Goal: Task Accomplishment & Management: Use online tool/utility

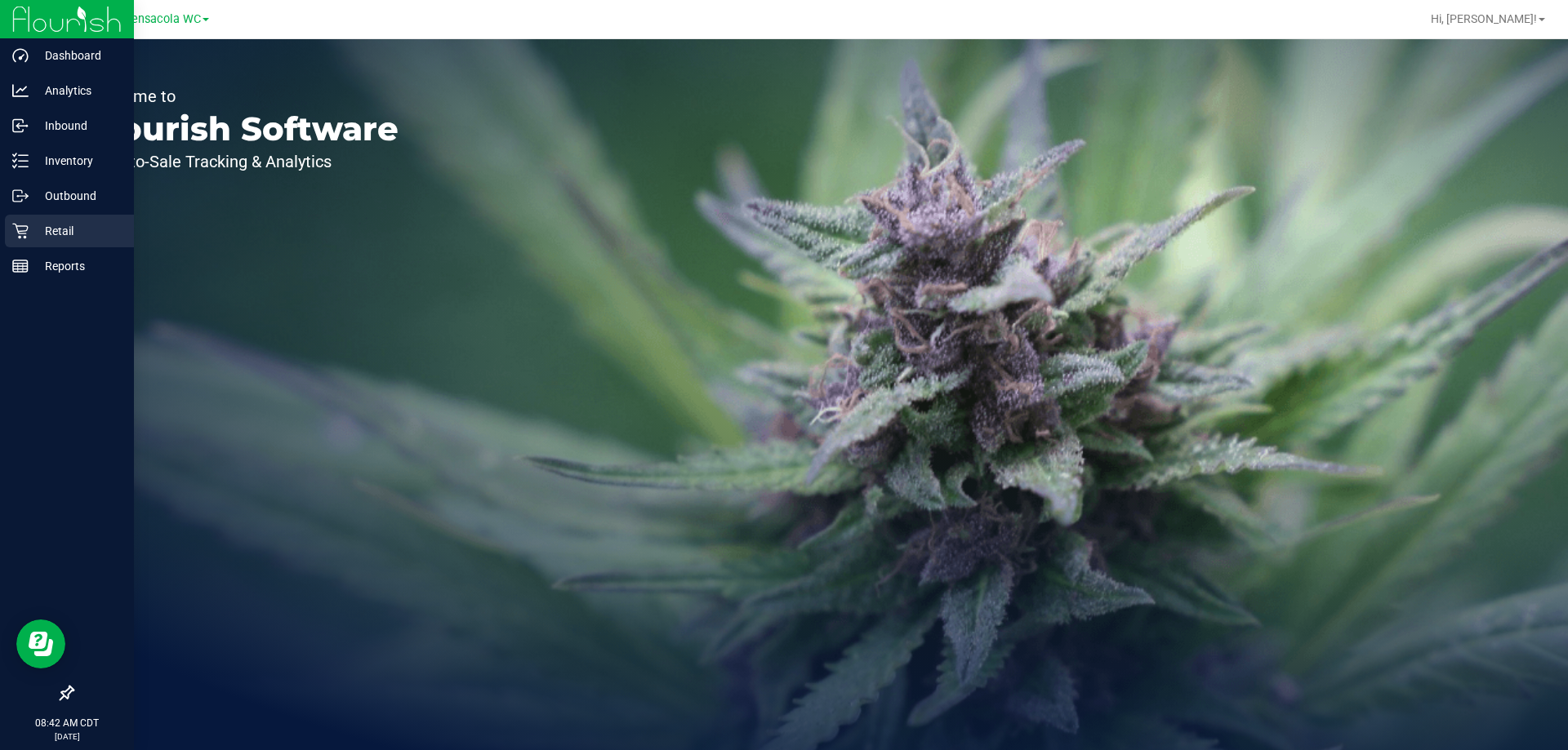
click at [69, 241] on div "Retail" at bounding box center [69, 231] width 129 height 32
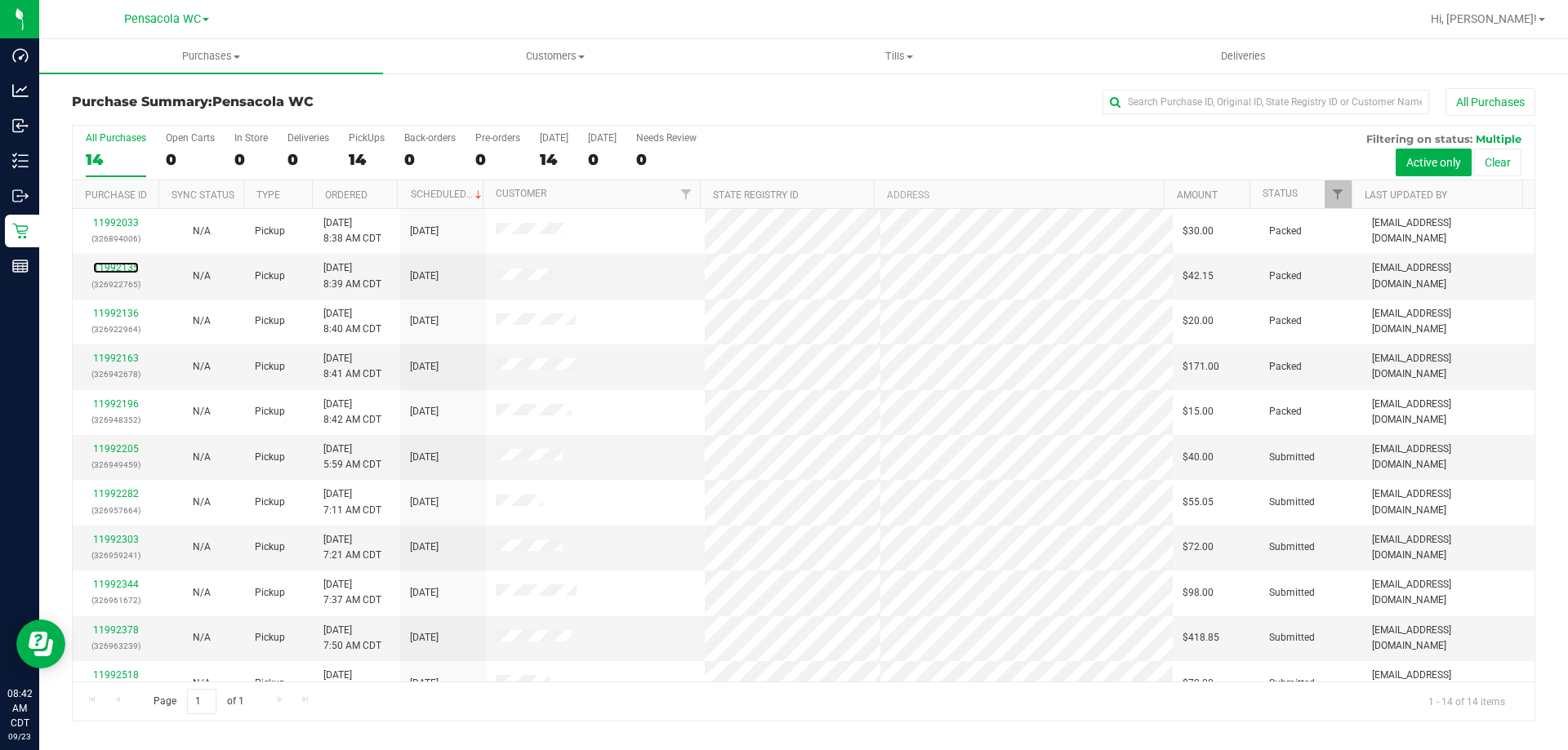
click at [124, 269] on link "11992135" at bounding box center [116, 267] width 46 height 12
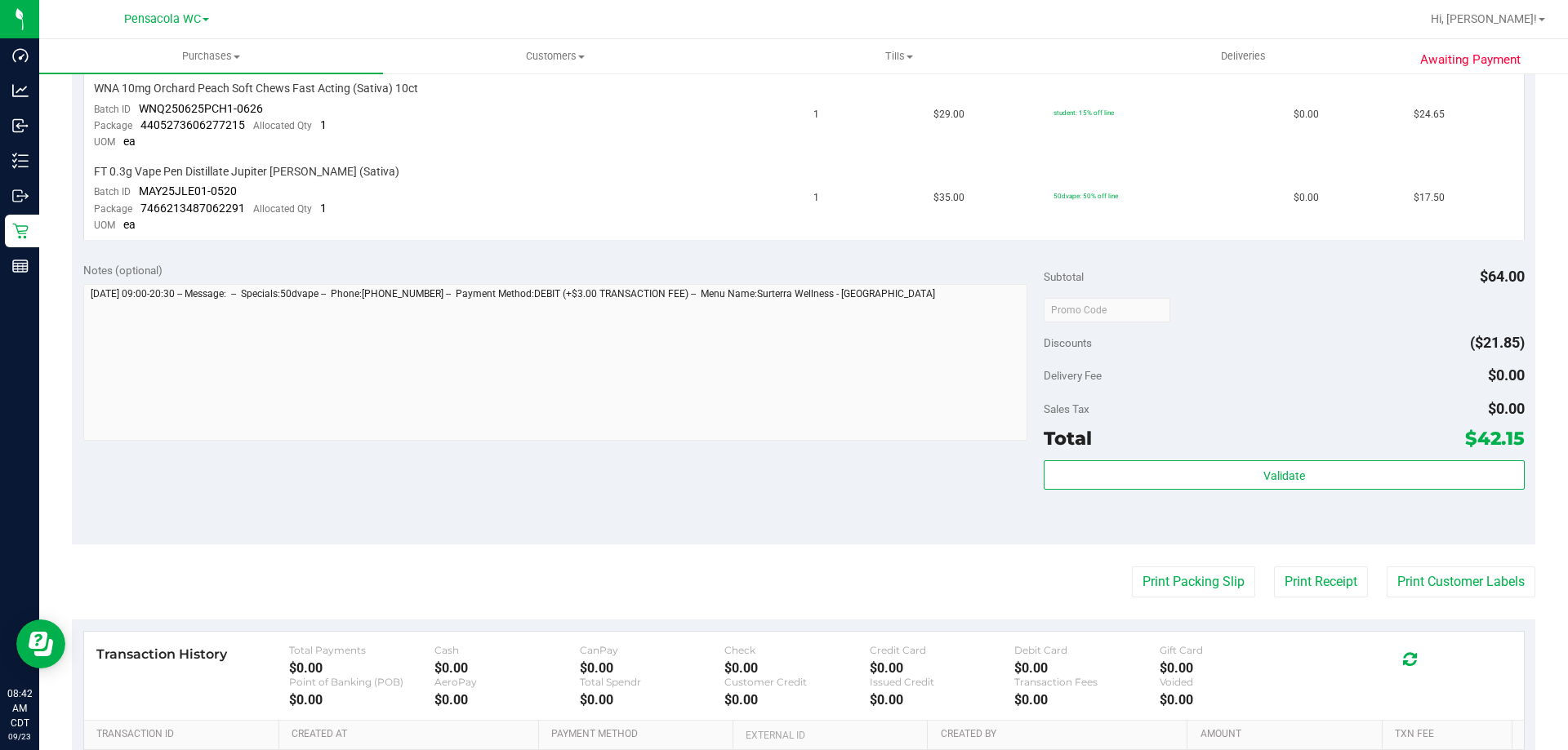
scroll to position [490, 0]
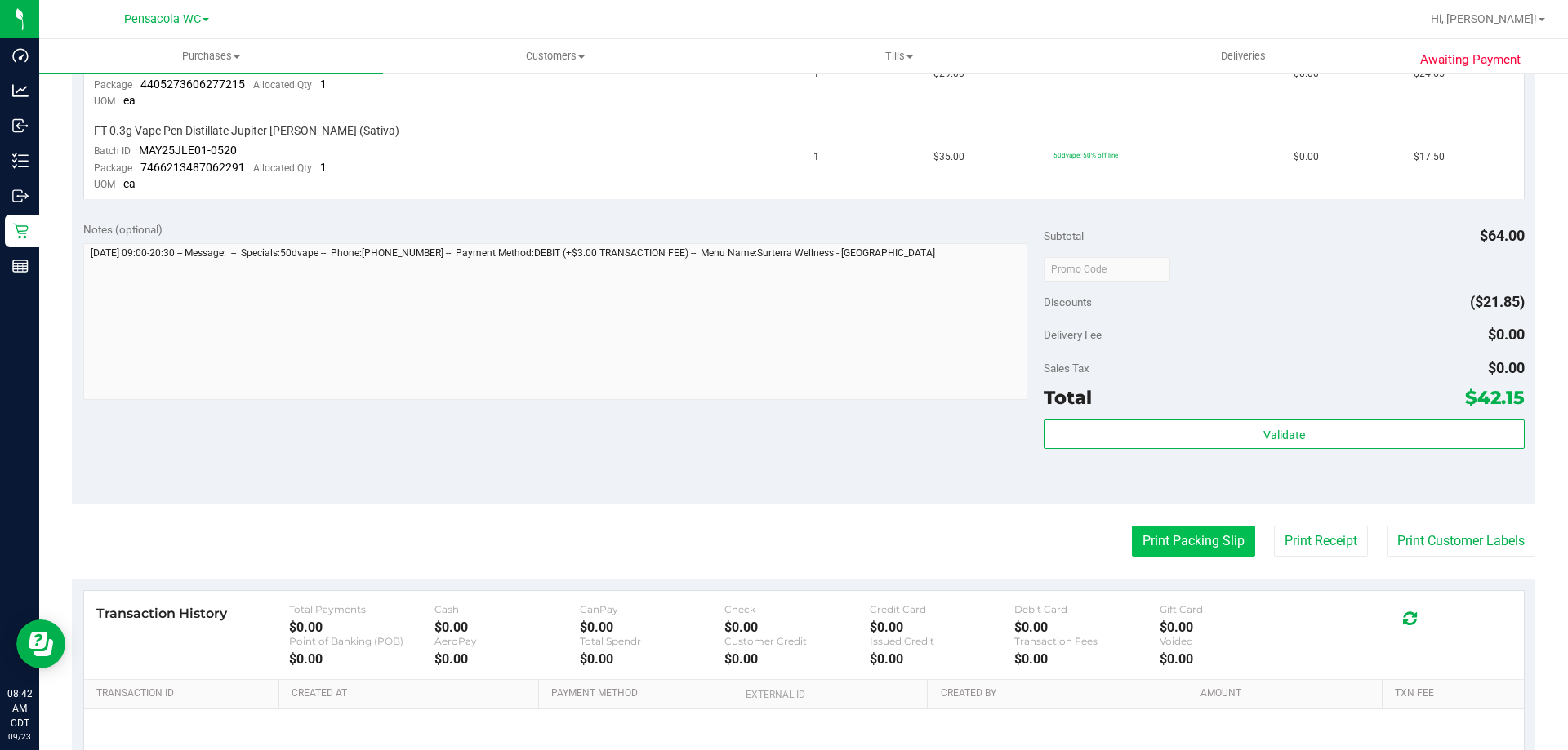
click at [1141, 529] on button "Print Packing Slip" at bounding box center [1193, 541] width 124 height 31
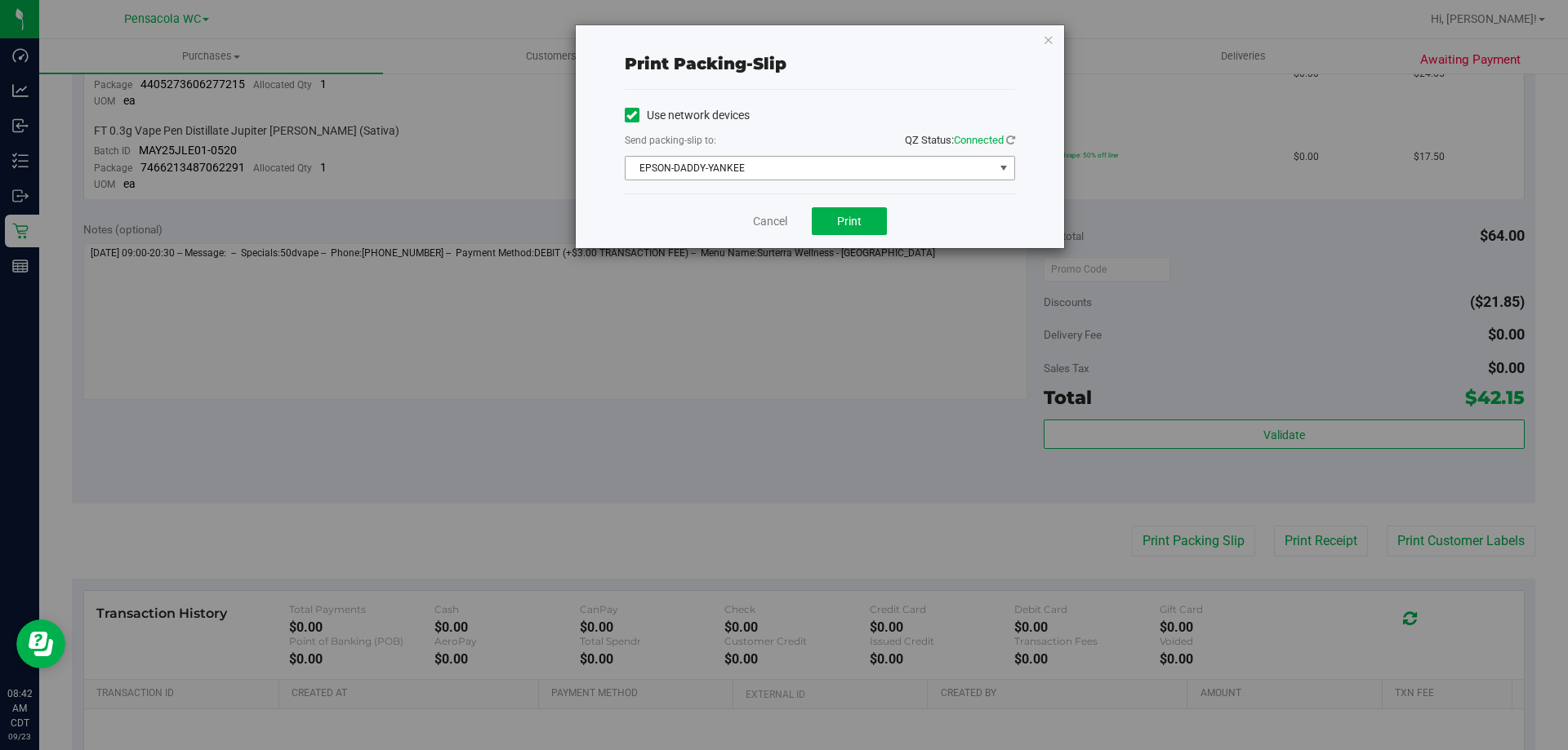
click at [922, 165] on span "EPSON-DADDY-YANKEE" at bounding box center [809, 168] width 368 height 23
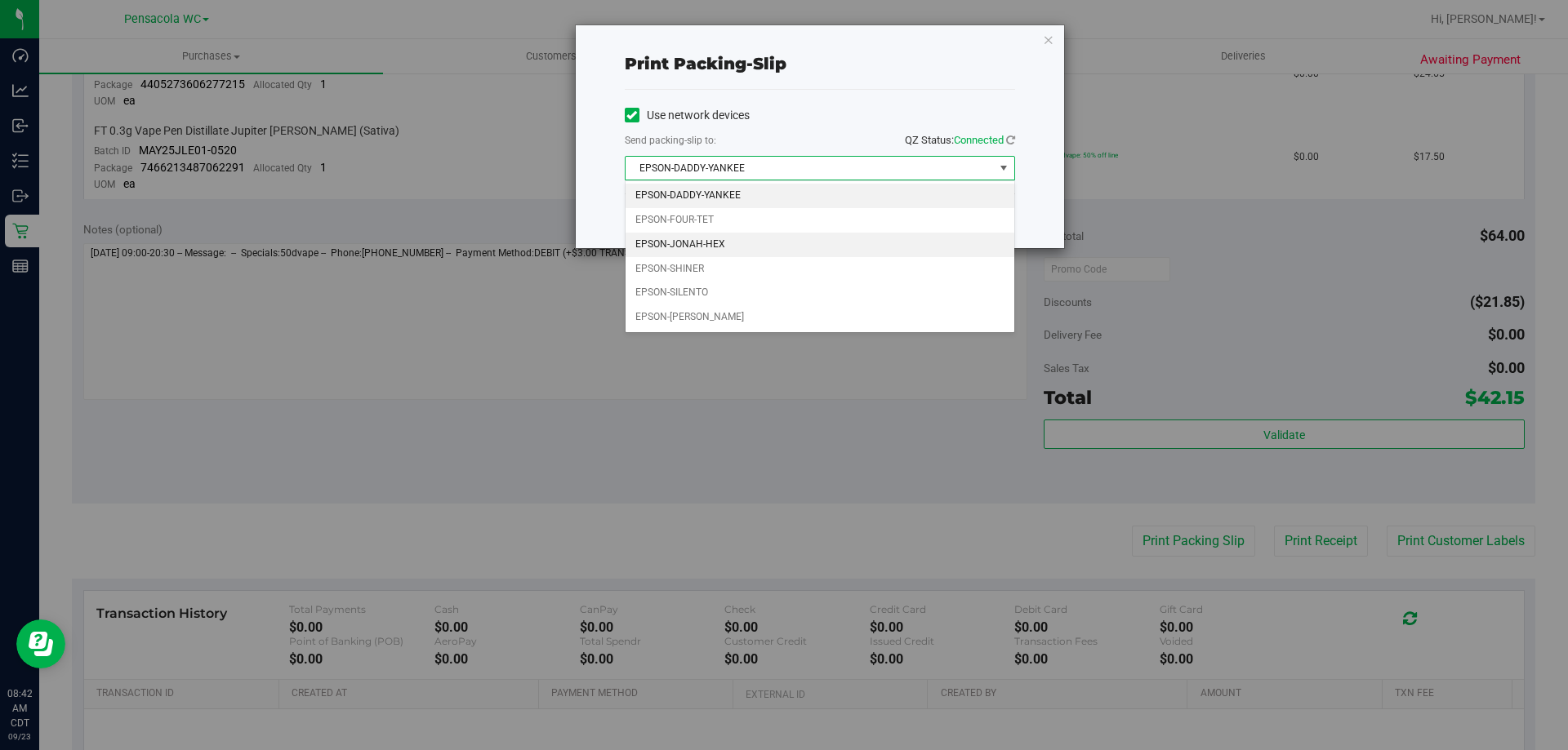
click at [731, 241] on li "EPSON-JONAH-HEX" at bounding box center [820, 245] width 389 height 24
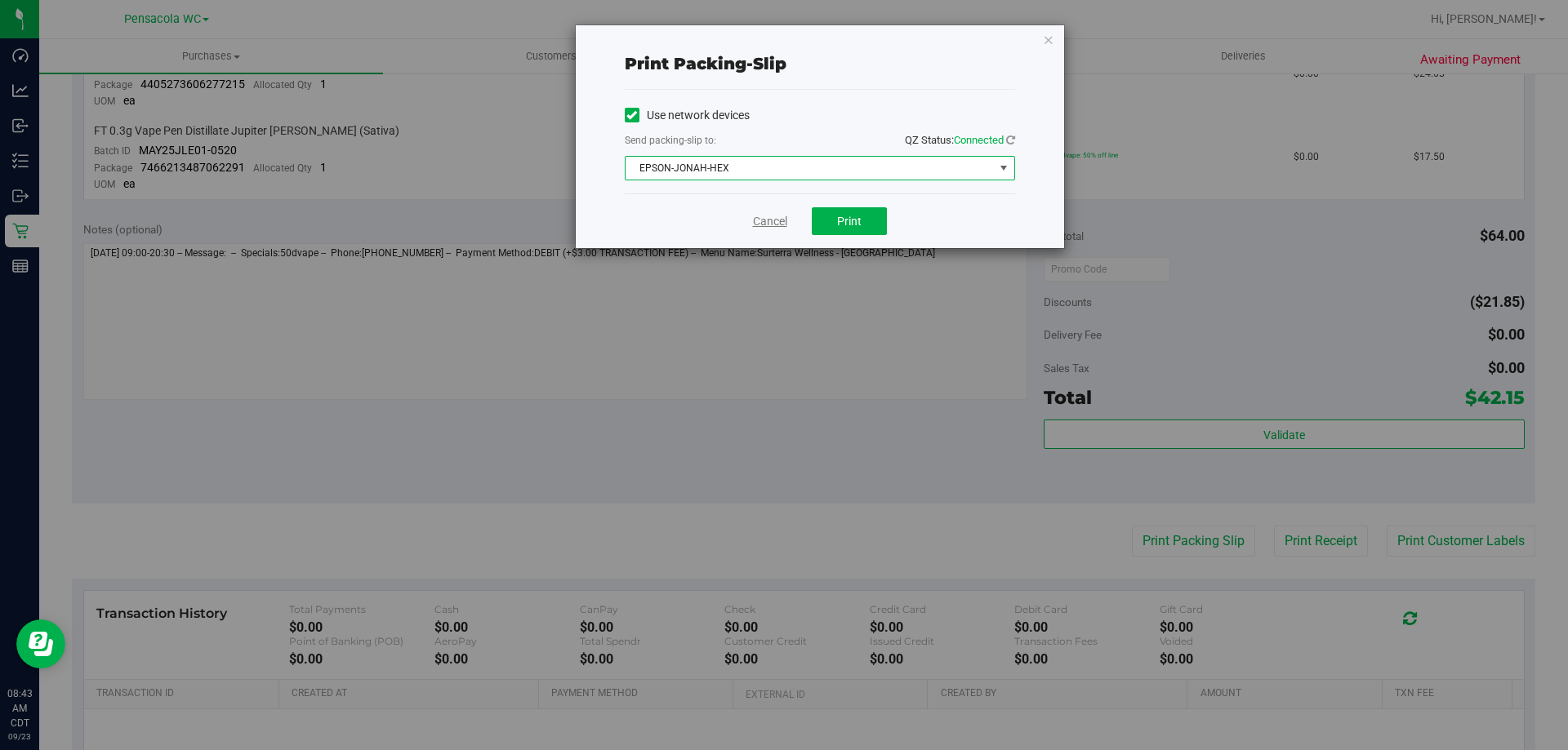
click at [766, 224] on link "Cancel" at bounding box center [770, 221] width 34 height 17
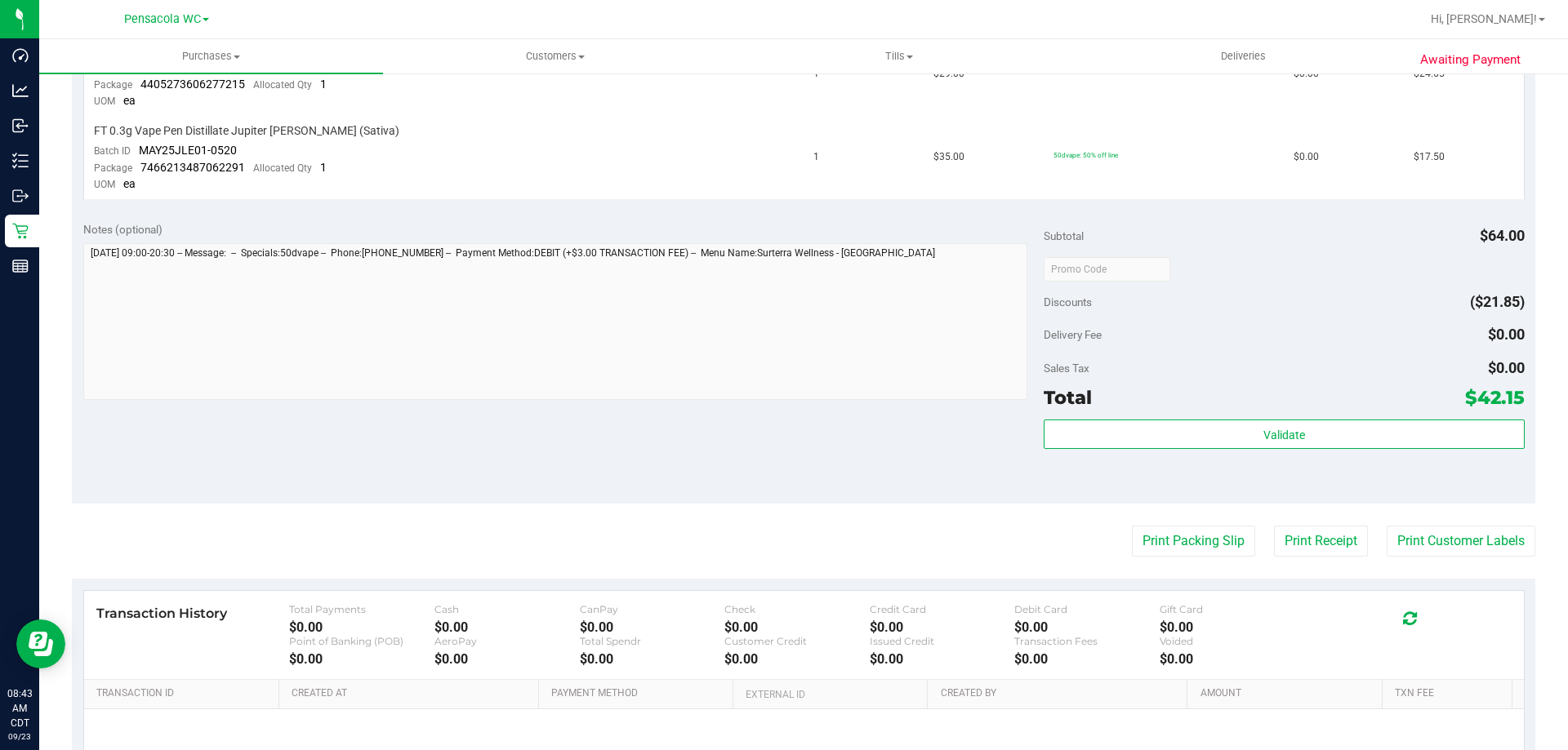
click at [1374, 564] on purchase-details "Back Send Back to Created Cancel Purchase View Profile # 11992135 BioTrack ID: …" at bounding box center [803, 241] width 1463 height 1286
click at [1393, 547] on button "Print Customer Labels" at bounding box center [1460, 541] width 149 height 31
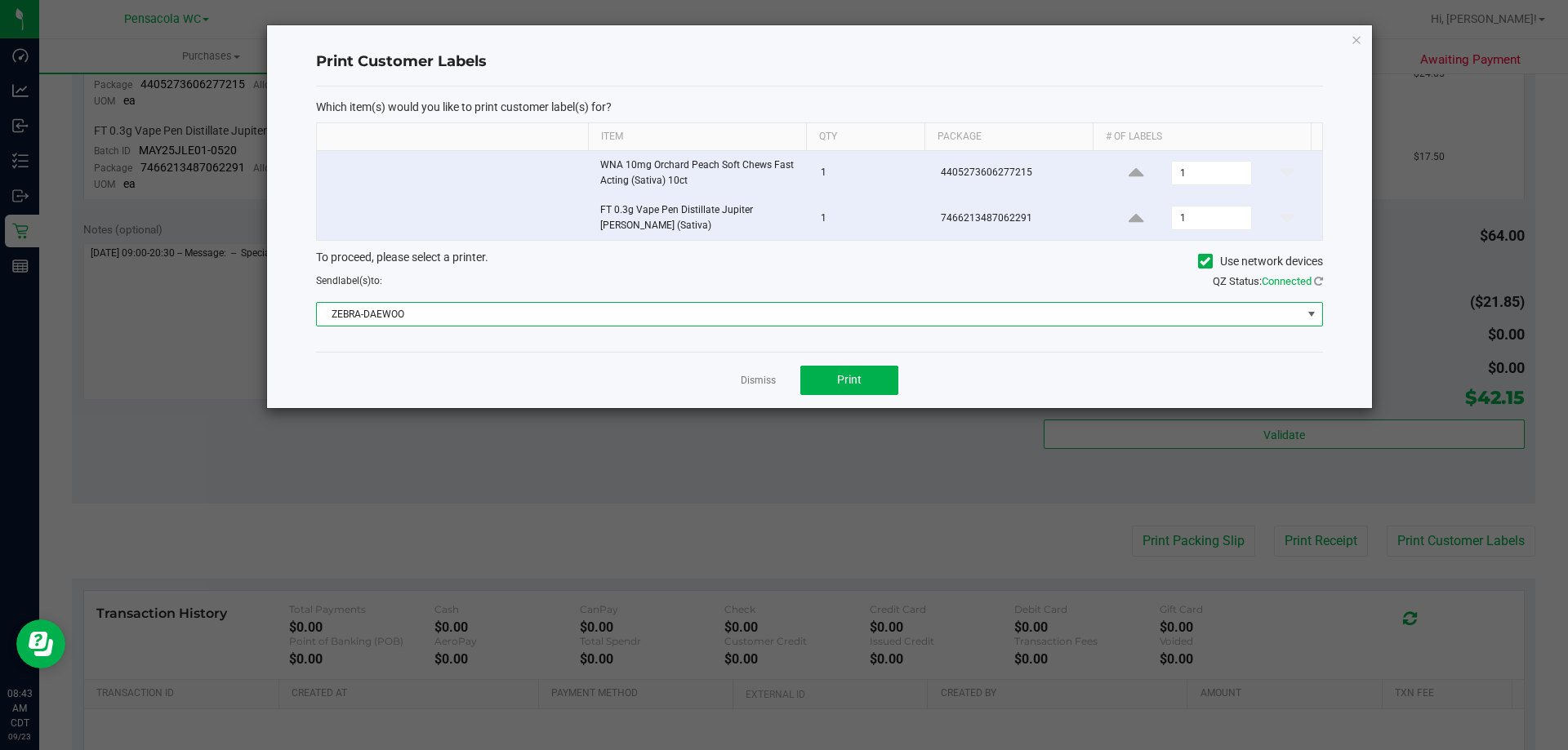
click at [538, 326] on div "Which item(s) would you like to print customer label(s) for? Item Qty Package #…" at bounding box center [820, 220] width 1007 height 265
drag, startPoint x: 538, startPoint y: 297, endPoint x: 513, endPoint y: 323, distance: 36.1
click at [525, 308] on div "To proceed, please select a printer. Use network devices Send label(s) to: QZ S…" at bounding box center [820, 288] width 1007 height 78
click at [513, 319] on span "ZEBRA-DAEWOO" at bounding box center [809, 315] width 985 height 23
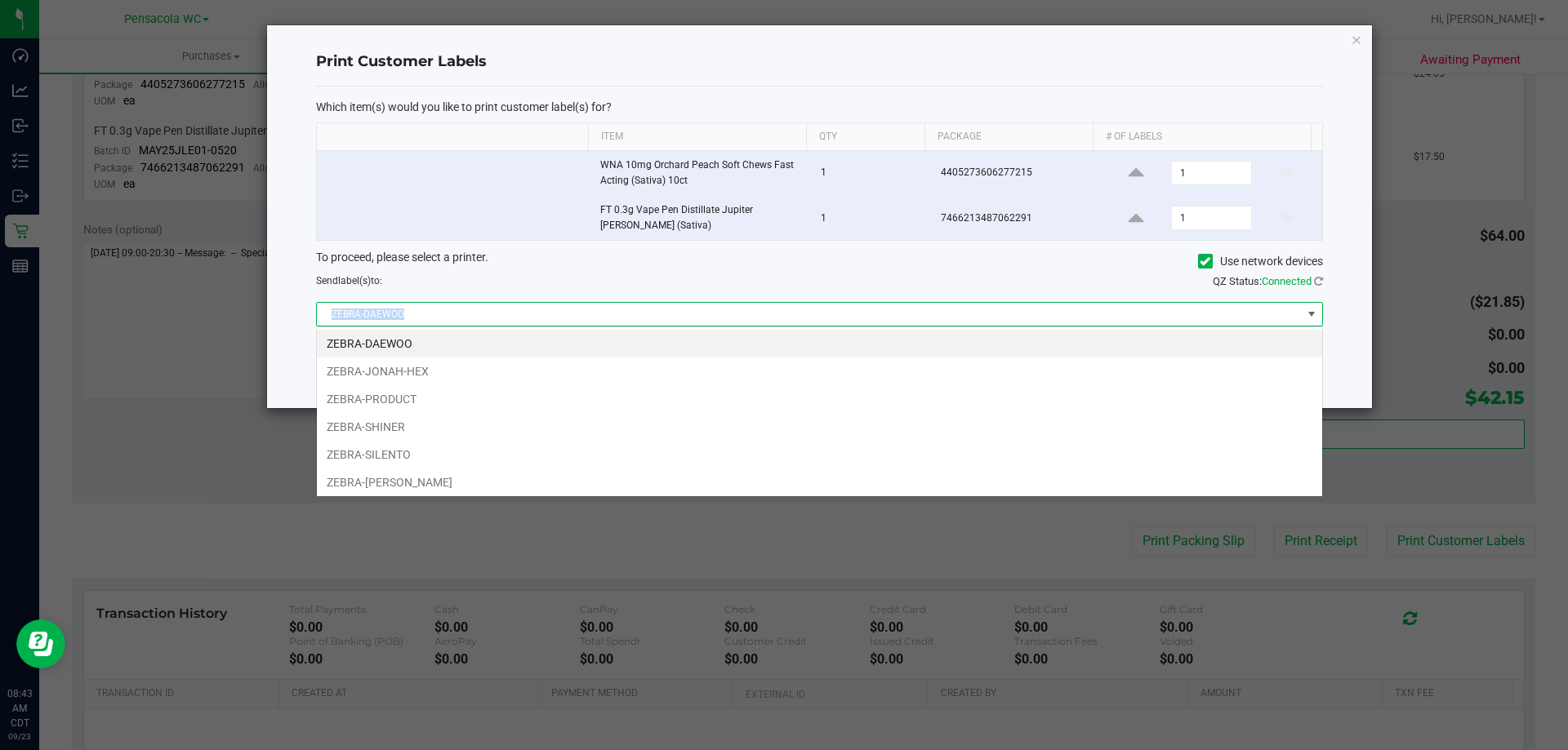
scroll to position [24, 1006]
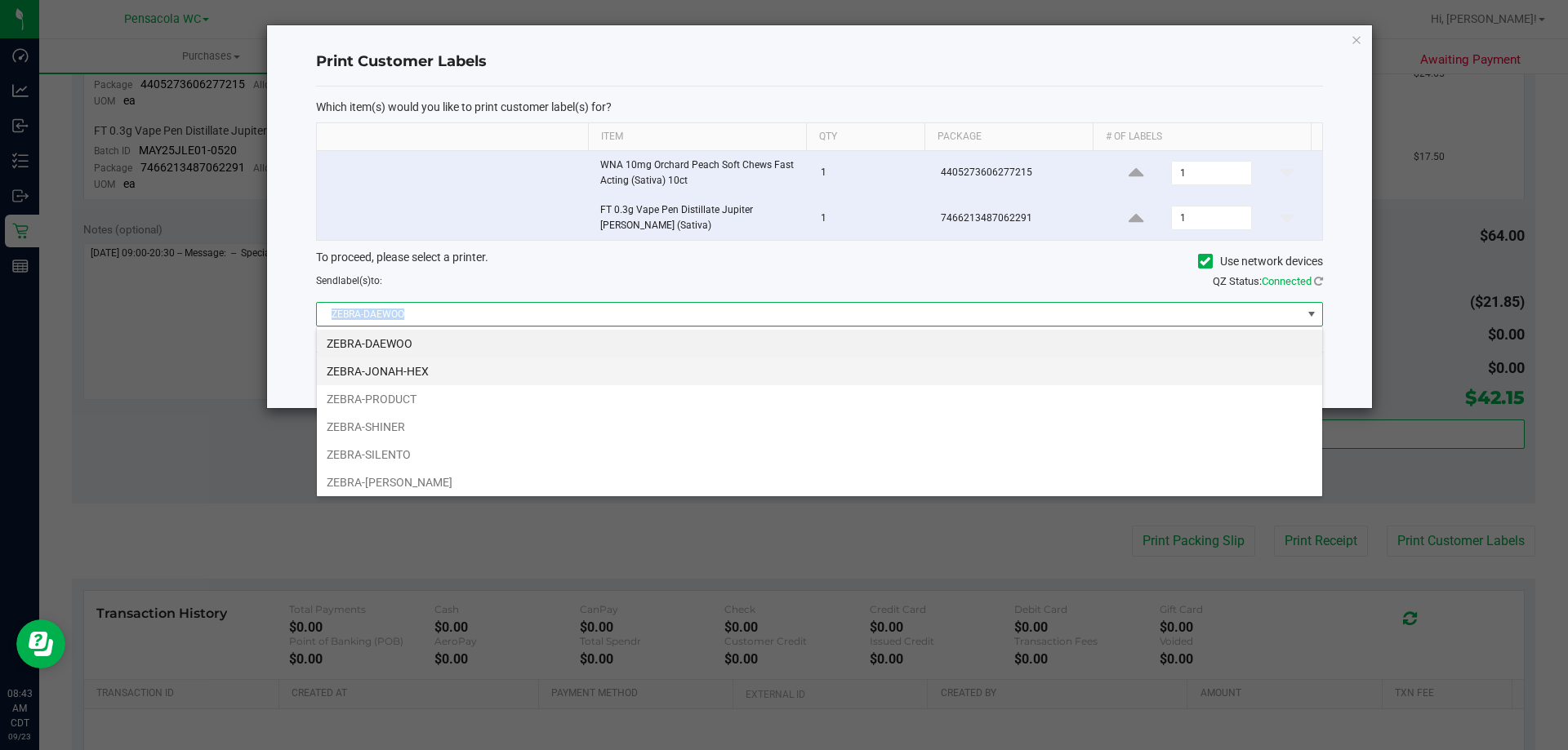
click at [446, 379] on li "ZEBRA-JONAH-HEX" at bounding box center [820, 371] width 1005 height 28
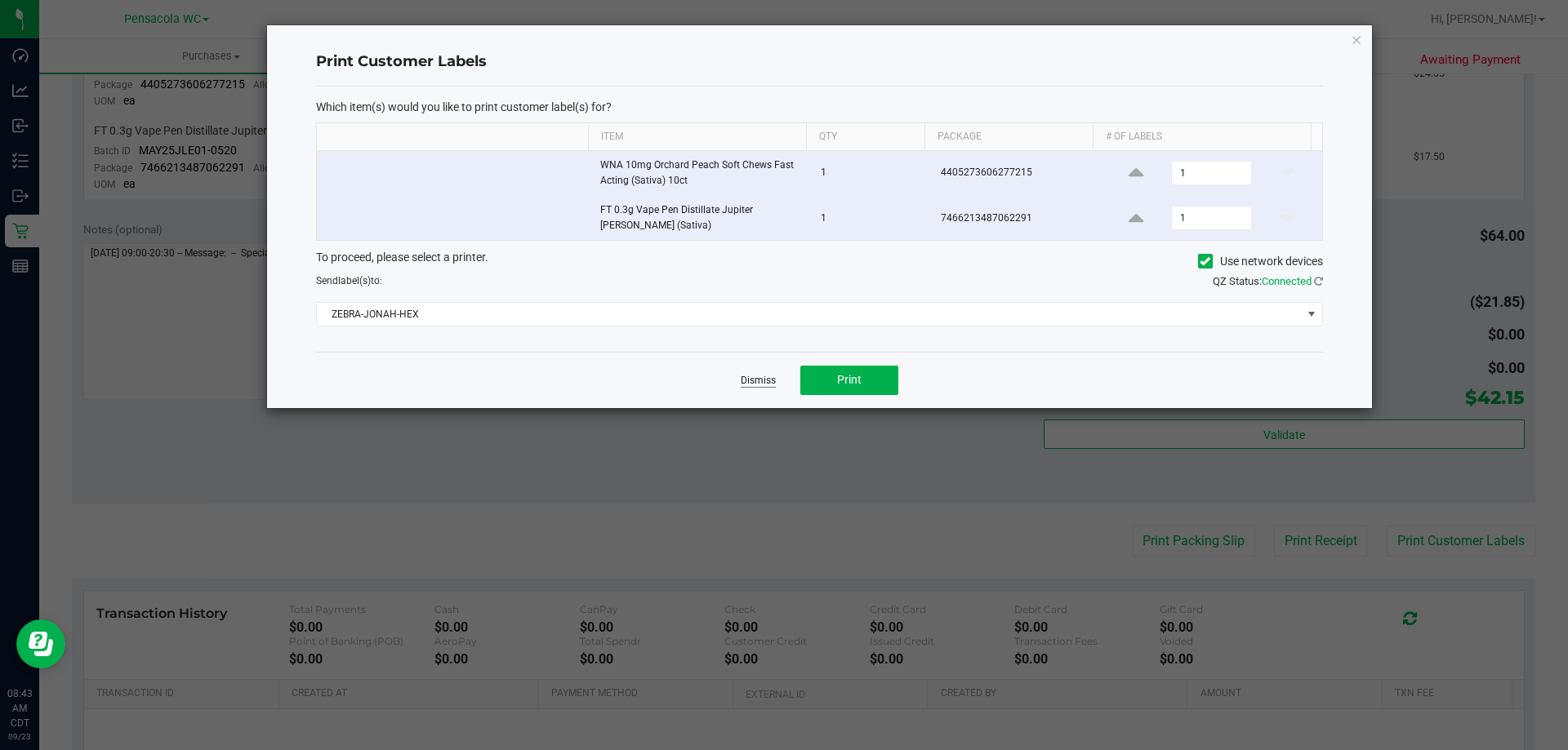
click at [750, 375] on link "Dismiss" at bounding box center [757, 380] width 35 height 13
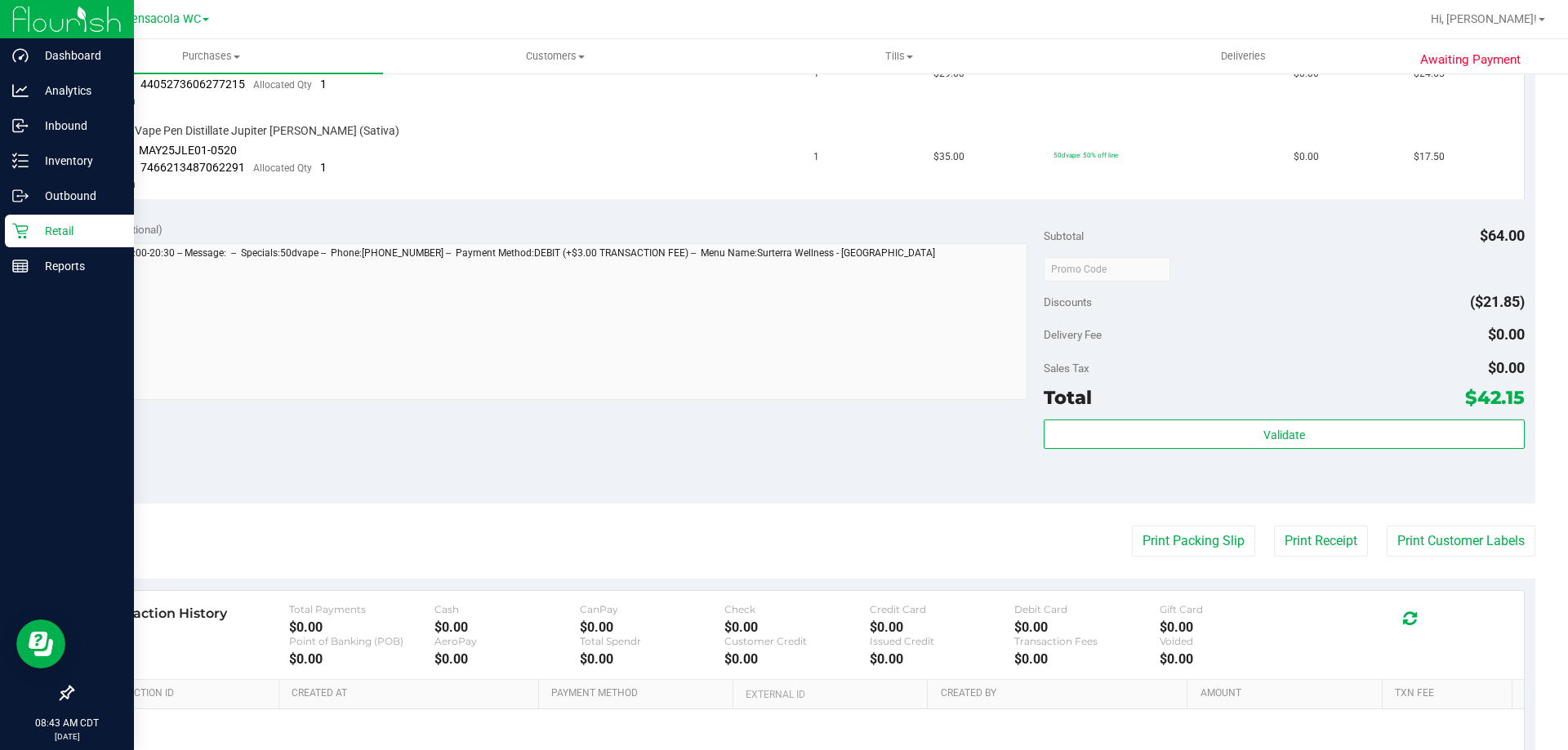
click at [23, 229] on icon at bounding box center [21, 231] width 16 height 16
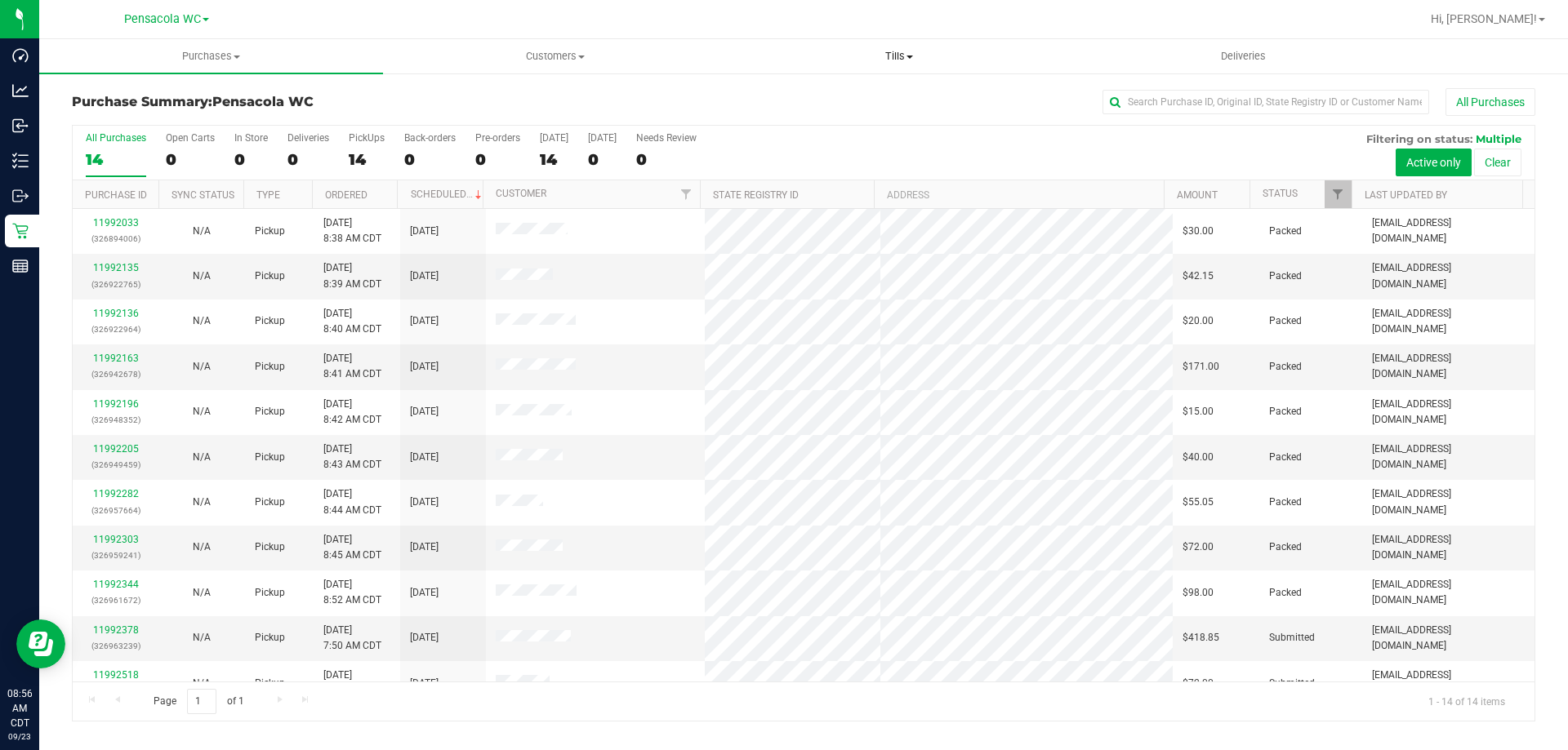
click at [896, 52] on span "Tills" at bounding box center [899, 56] width 342 height 14
click at [827, 103] on span "Manage tills" at bounding box center [781, 98] width 110 height 13
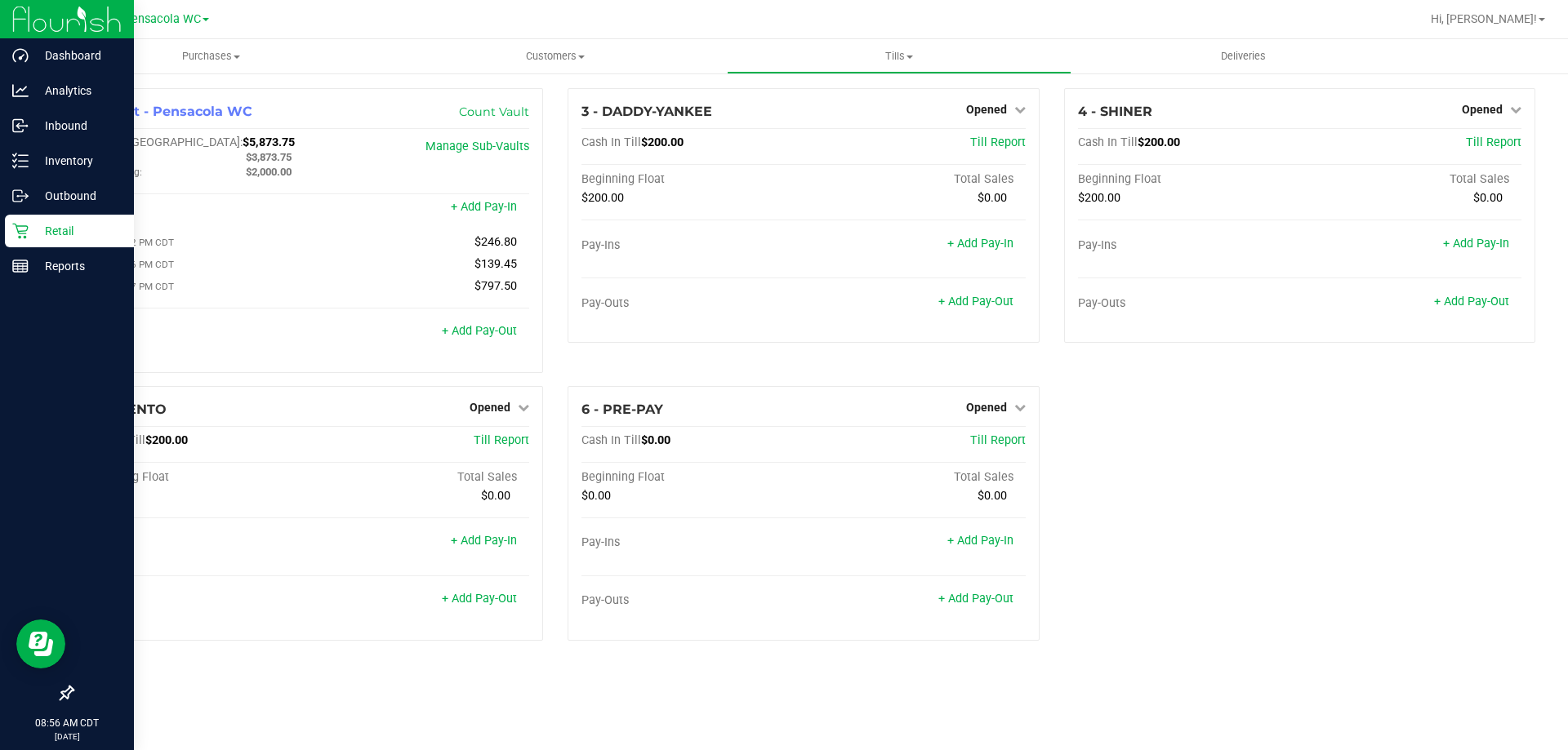
click at [63, 218] on div "Retail" at bounding box center [69, 231] width 129 height 32
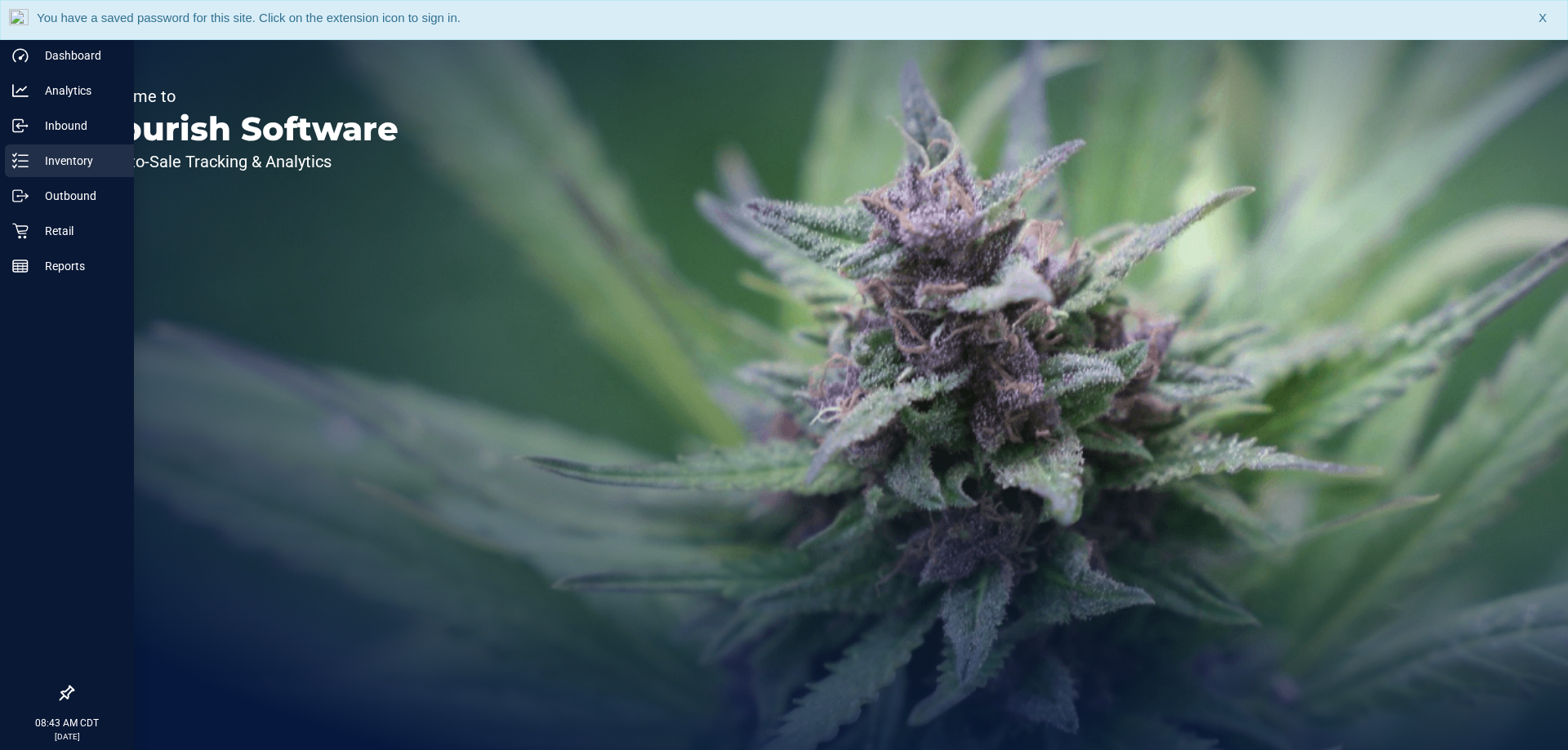
click at [32, 155] on p "Inventory" at bounding box center [77, 161] width 98 height 20
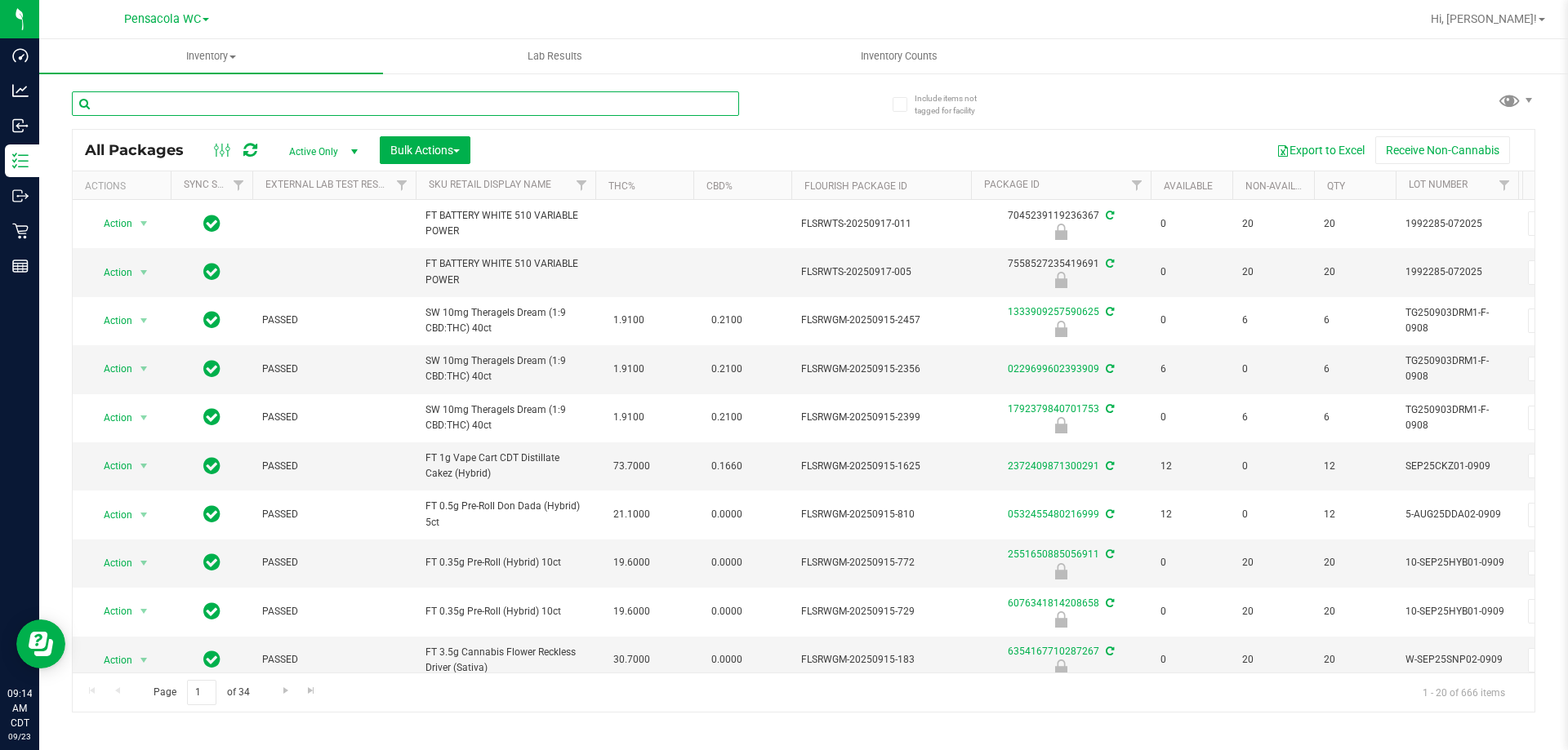
click at [313, 91] on input "text" at bounding box center [405, 103] width 667 height 24
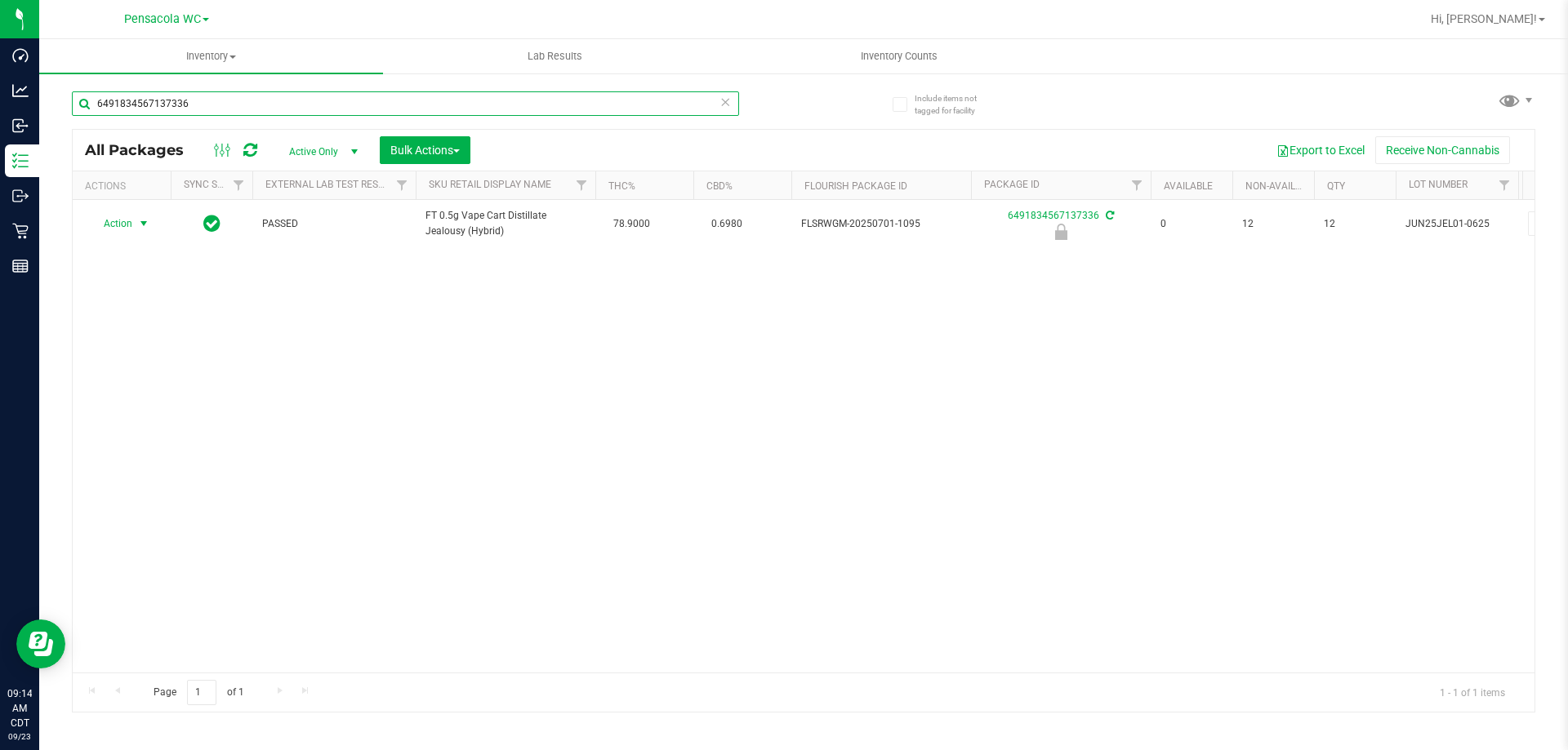
type input "6491834567137336"
click at [124, 226] on span "Action" at bounding box center [110, 224] width 44 height 23
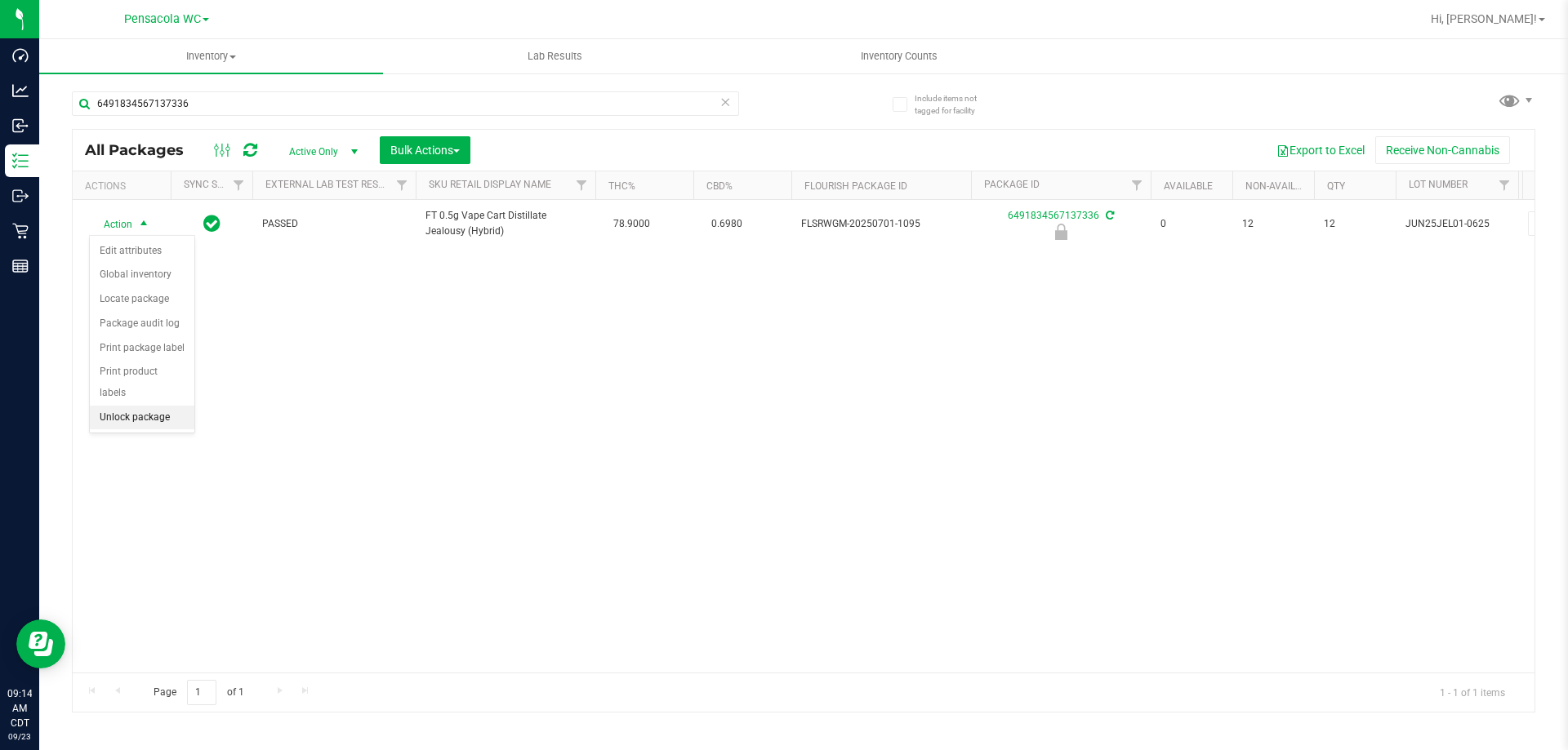
click at [102, 406] on li "Unlock package" at bounding box center [142, 418] width 105 height 24
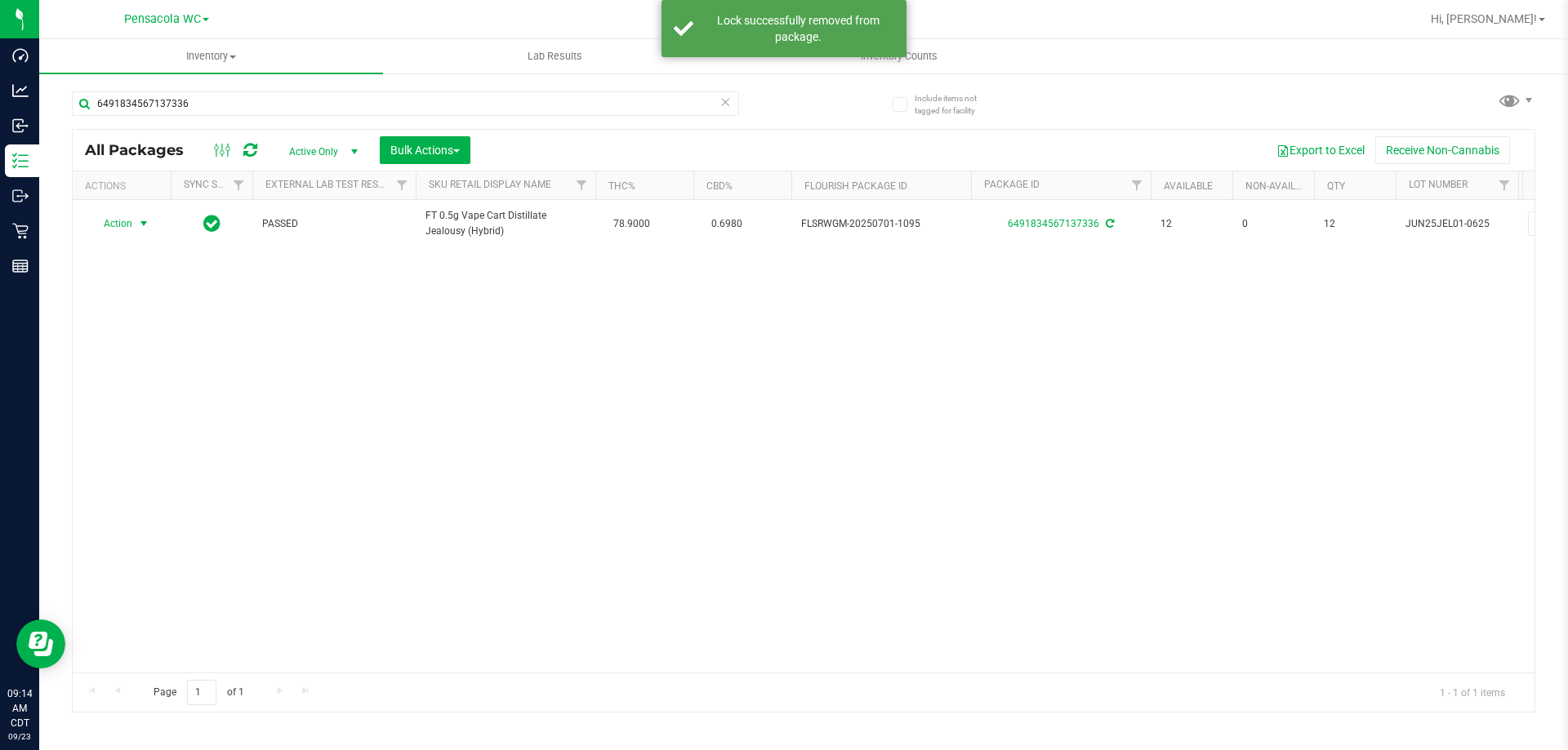
click at [125, 225] on span "Action" at bounding box center [110, 224] width 44 height 23
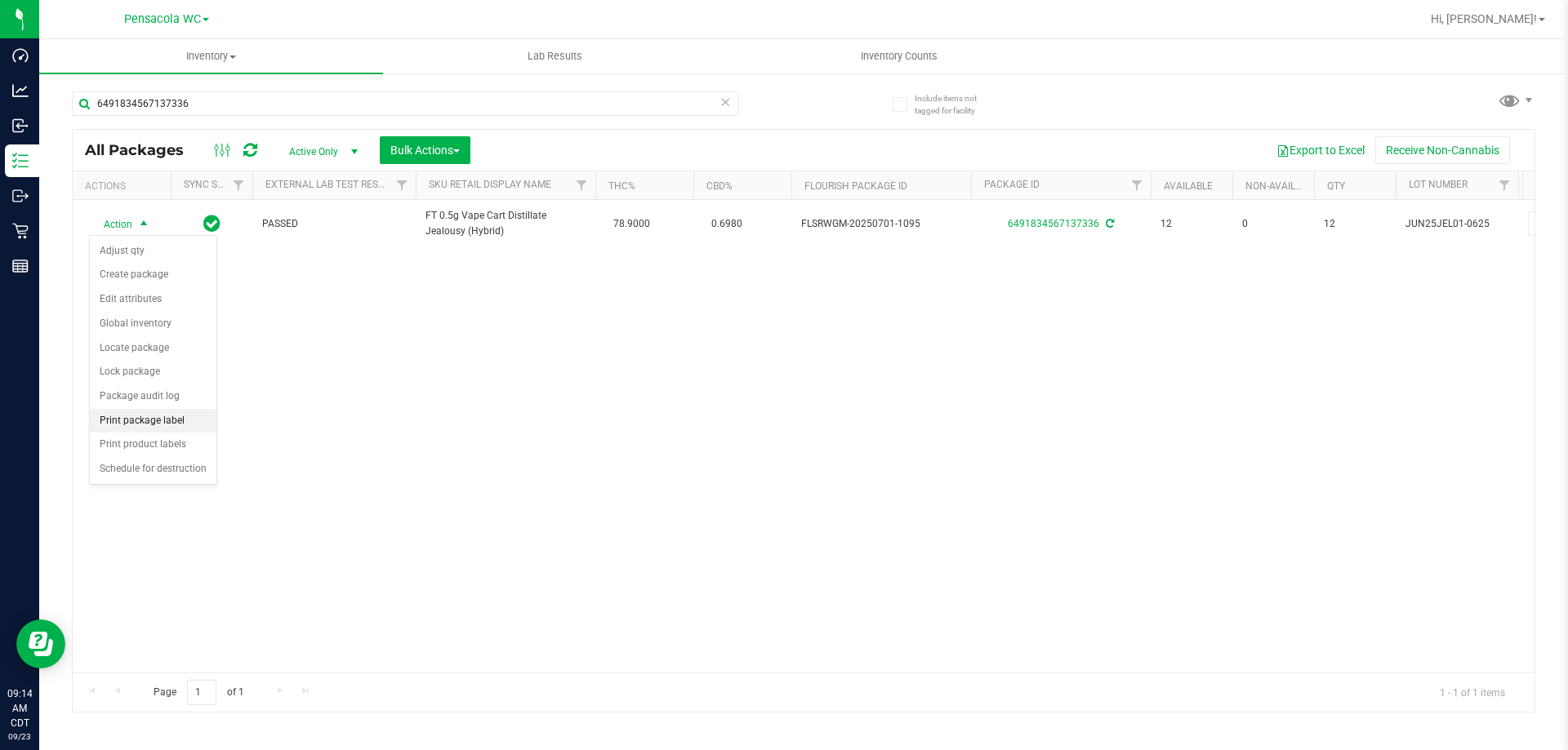
click at [102, 419] on li "Print package label" at bounding box center [152, 421] width 126 height 24
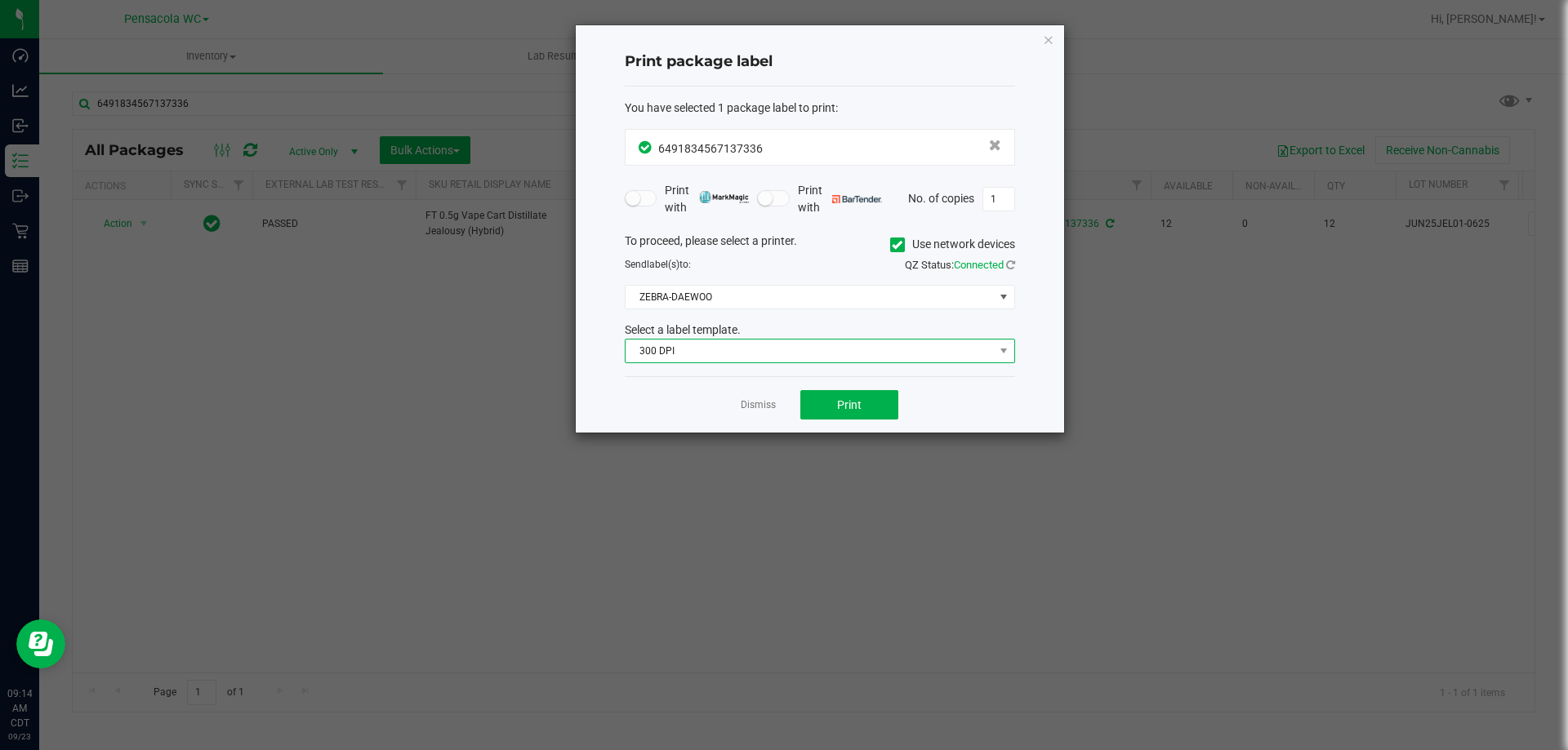
click at [729, 352] on span "300 DPI" at bounding box center [809, 351] width 368 height 23
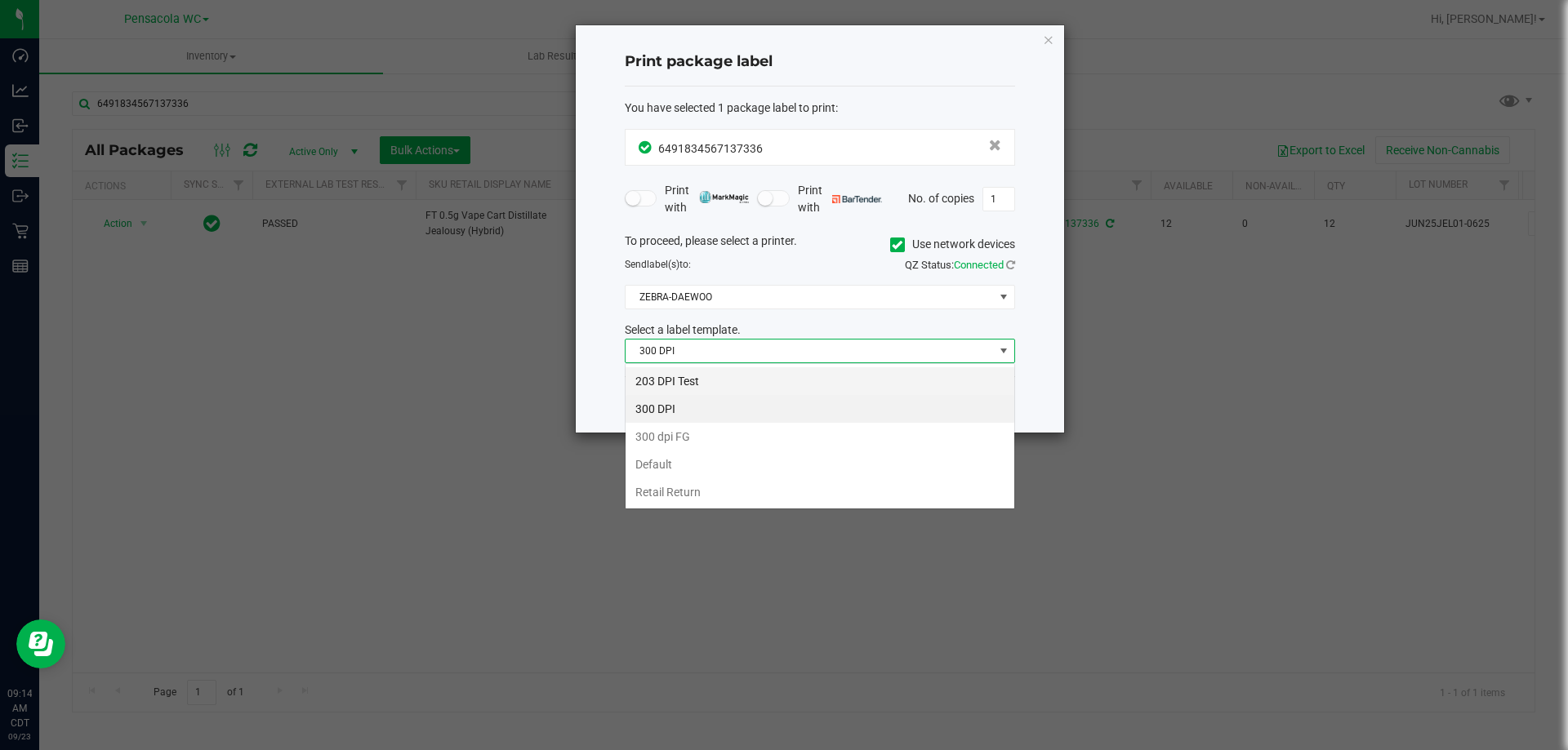
scroll to position [24, 391]
click at [697, 378] on li "203 DPI Test" at bounding box center [820, 381] width 389 height 28
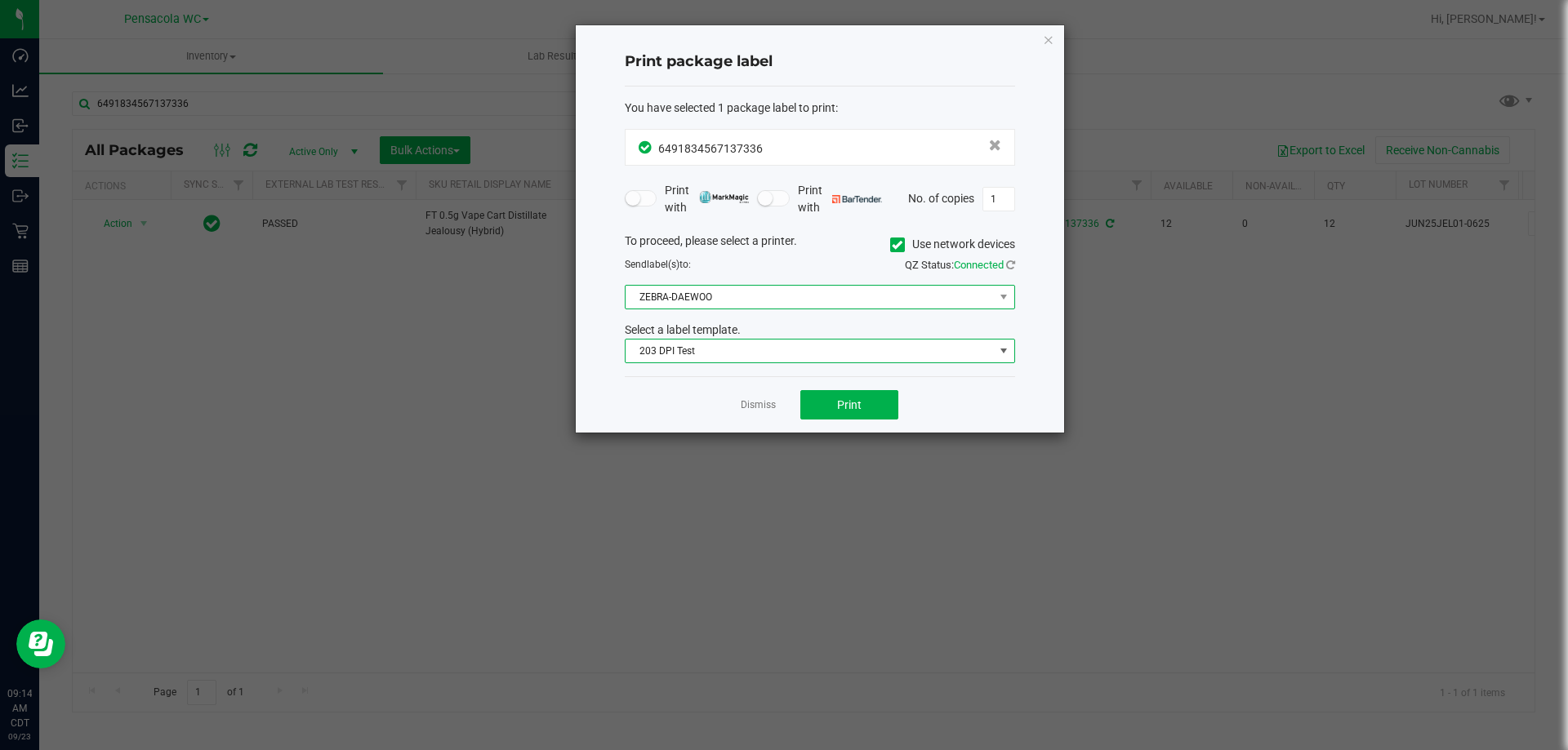
click at [727, 295] on span "ZEBRA-DAEWOO" at bounding box center [809, 297] width 368 height 23
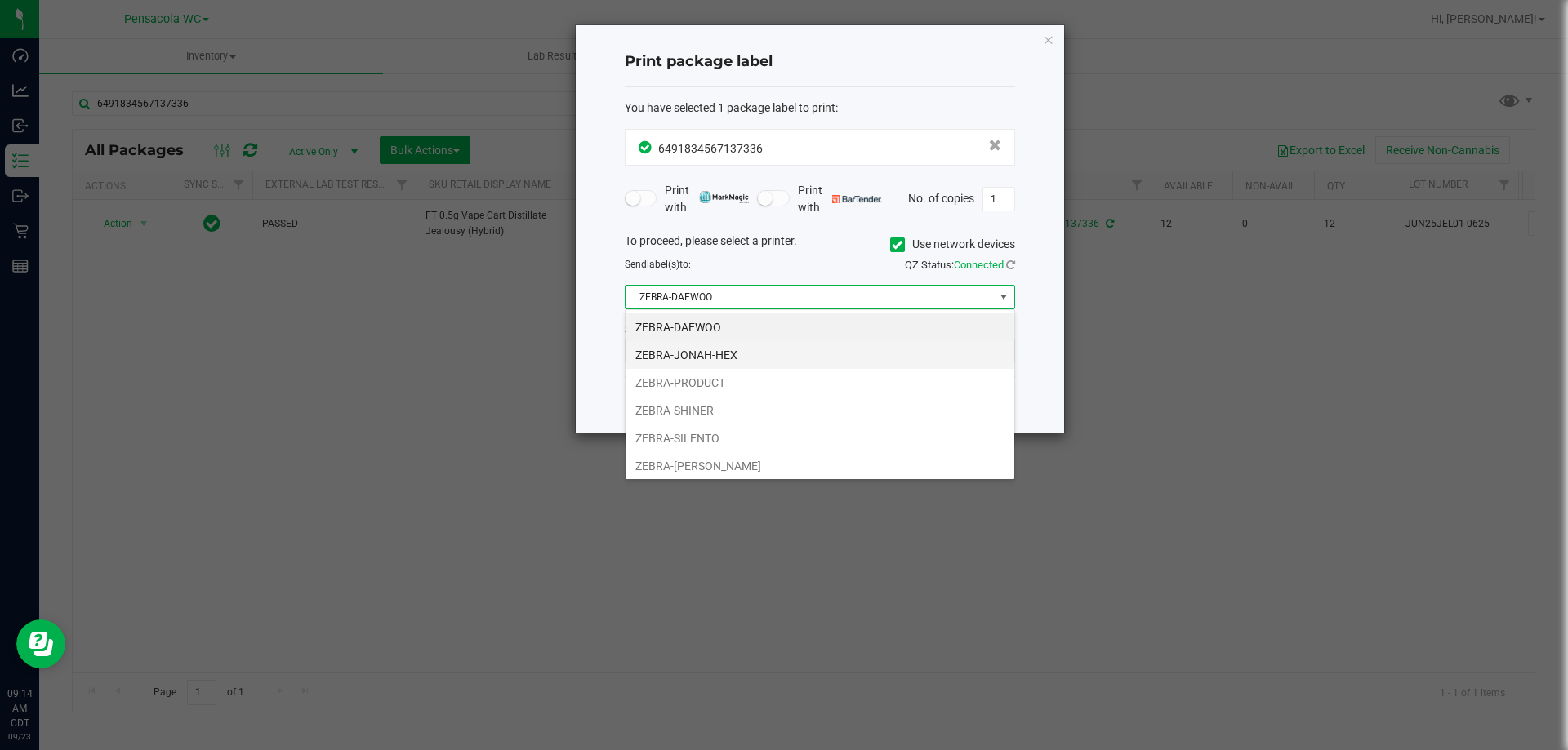
click at [700, 354] on li "ZEBRA-JONAH-HEX" at bounding box center [820, 355] width 389 height 28
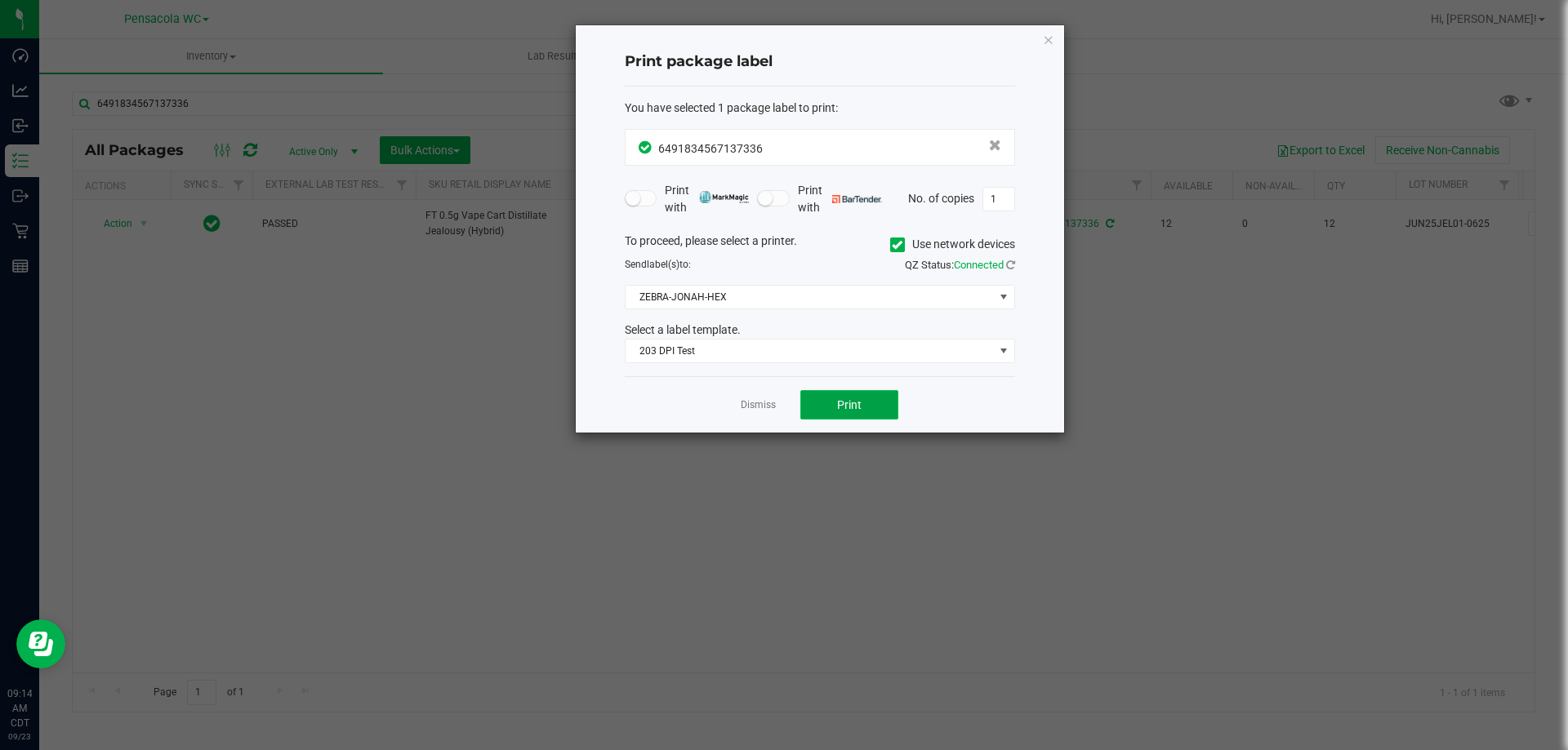
click at [839, 403] on span "Print" at bounding box center [849, 405] width 24 height 13
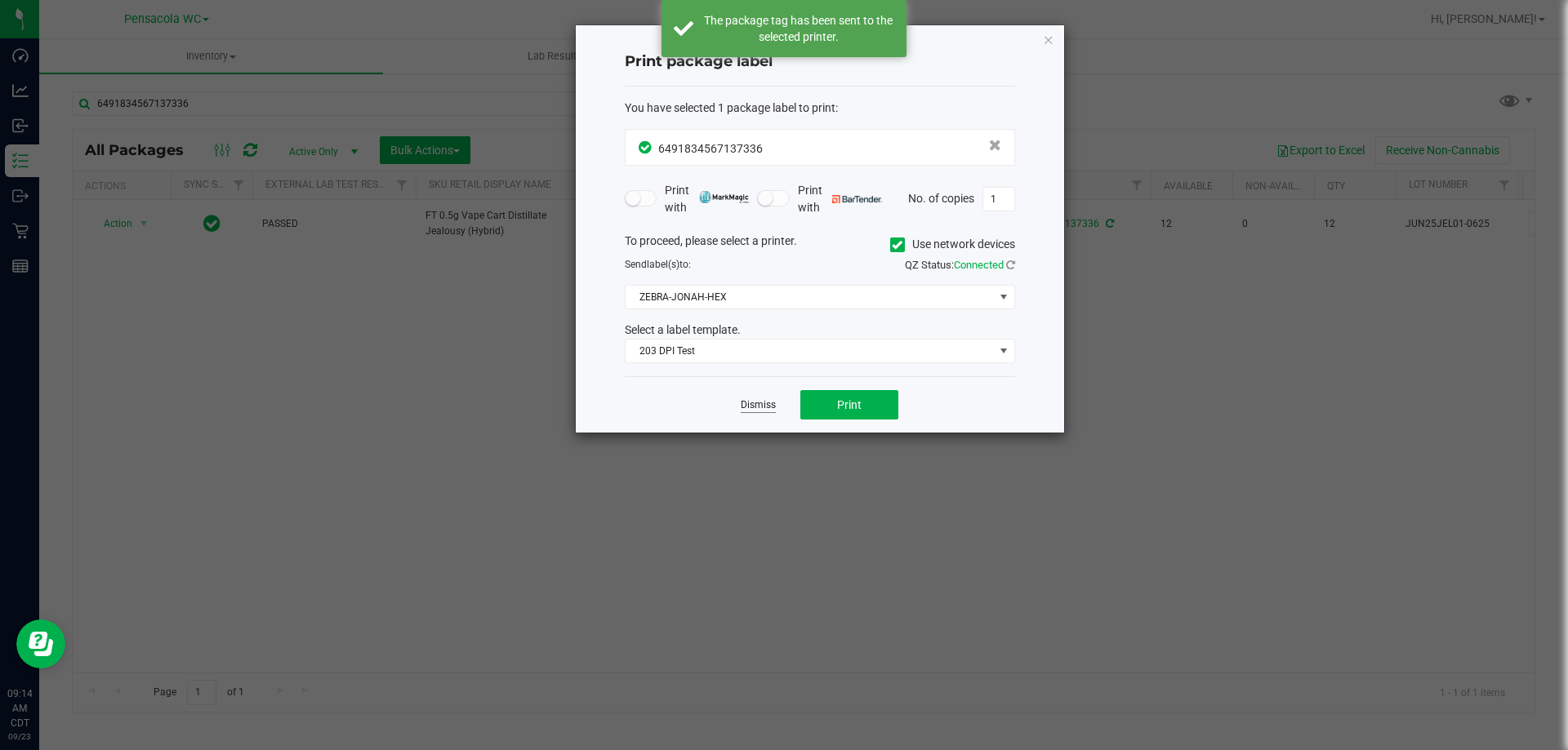
click at [759, 410] on link "Dismiss" at bounding box center [757, 405] width 35 height 13
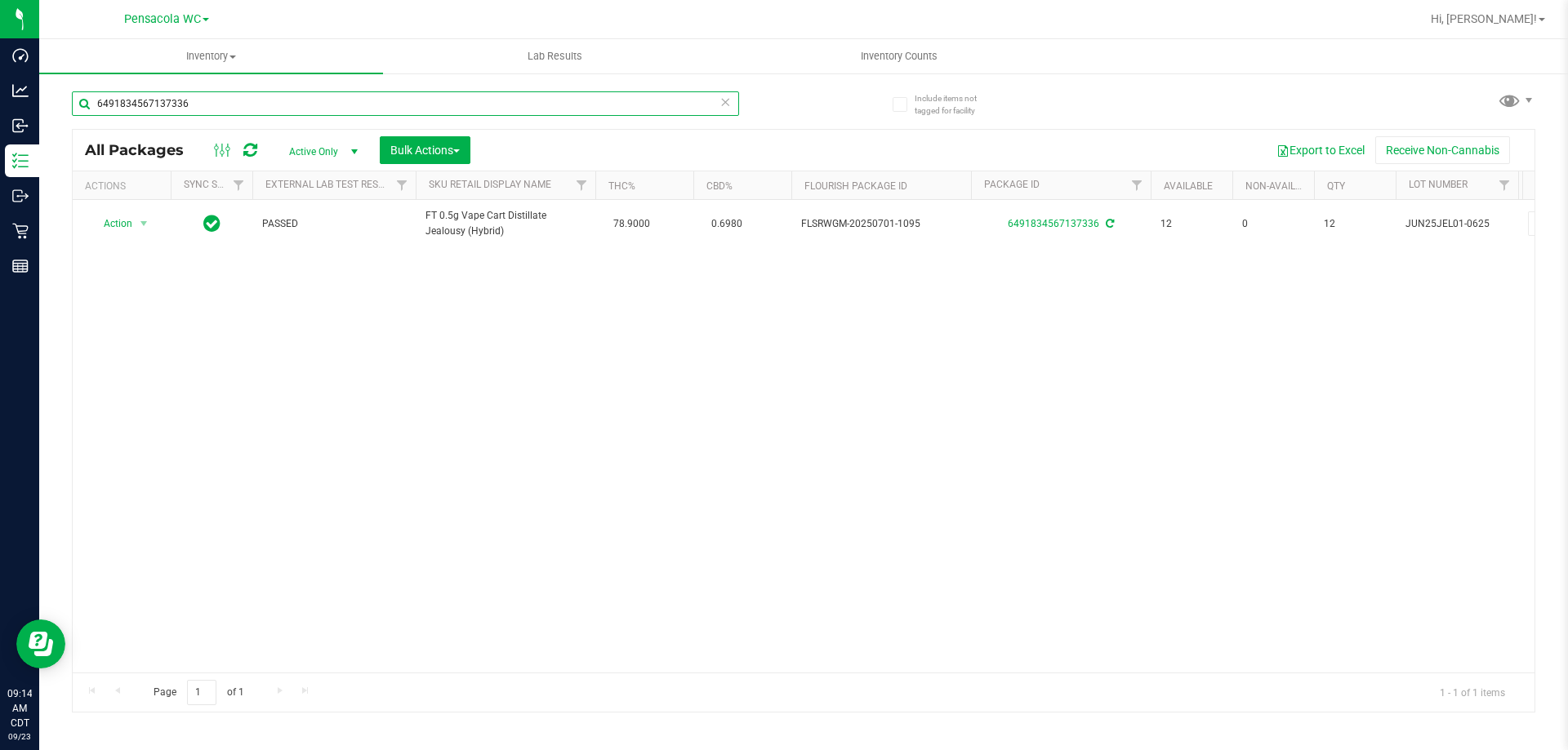
click at [282, 96] on input "6491834567137336" at bounding box center [405, 103] width 667 height 24
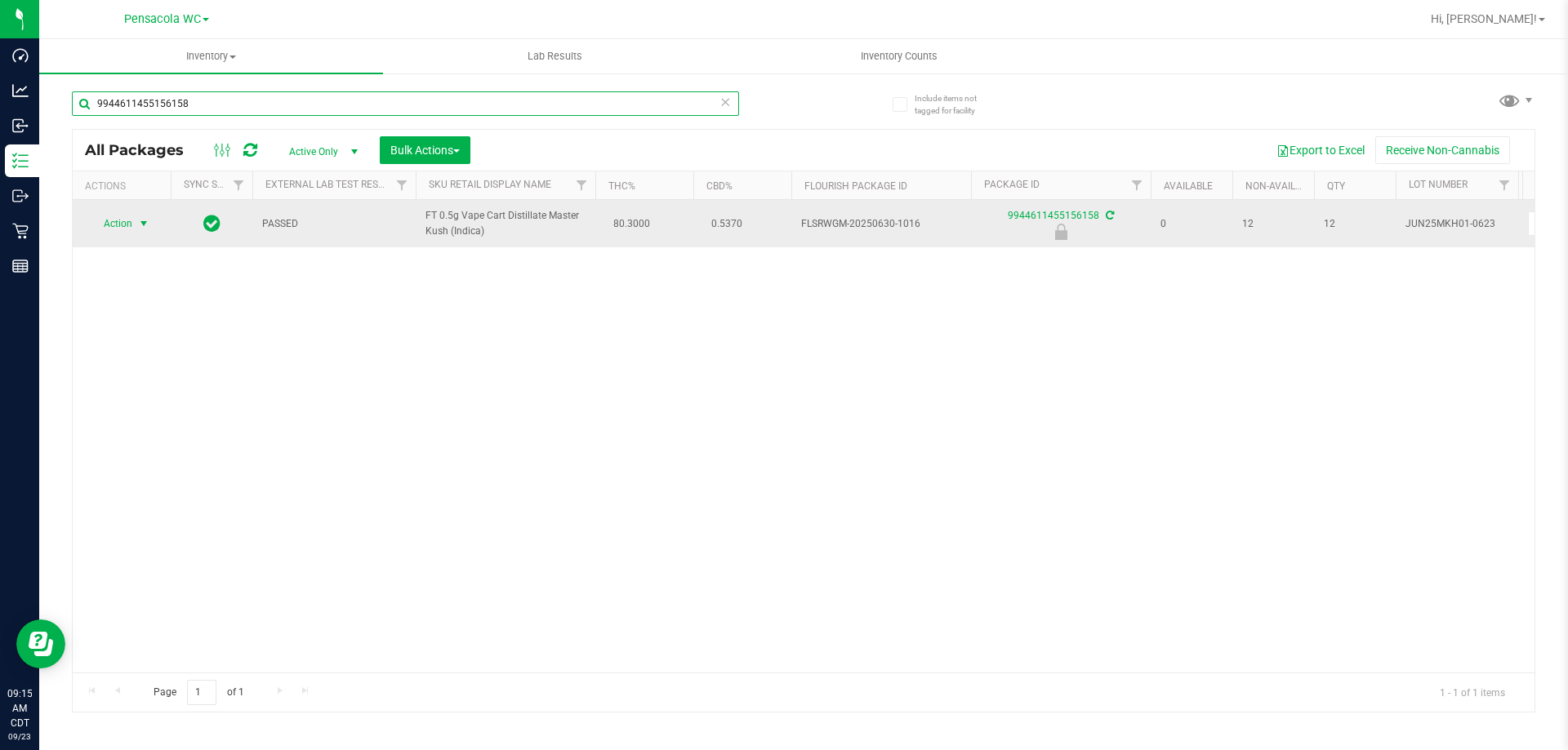
type input "9944611455156158"
click at [138, 223] on span "select" at bounding box center [143, 223] width 13 height 13
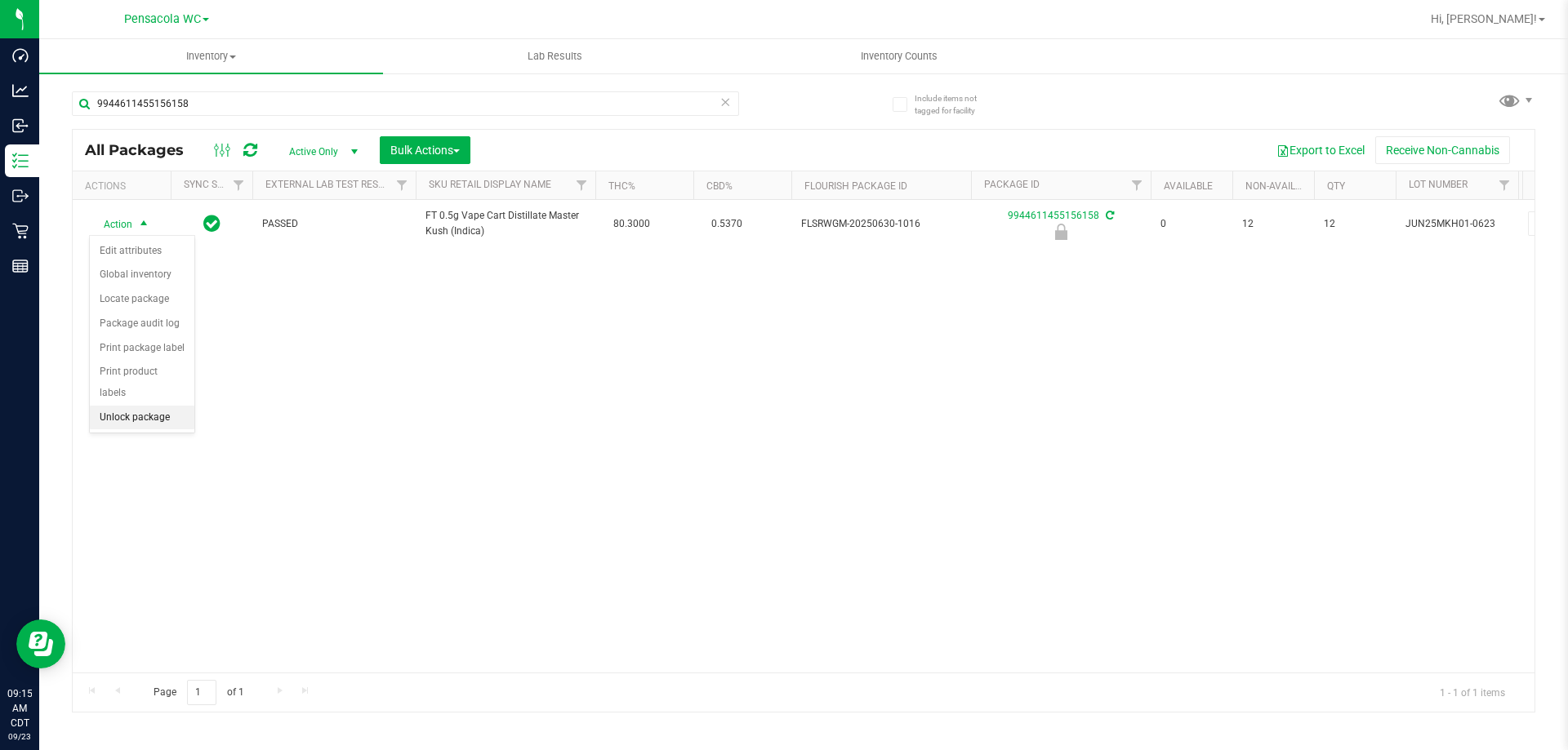
click at [108, 406] on li "Unlock package" at bounding box center [142, 418] width 105 height 24
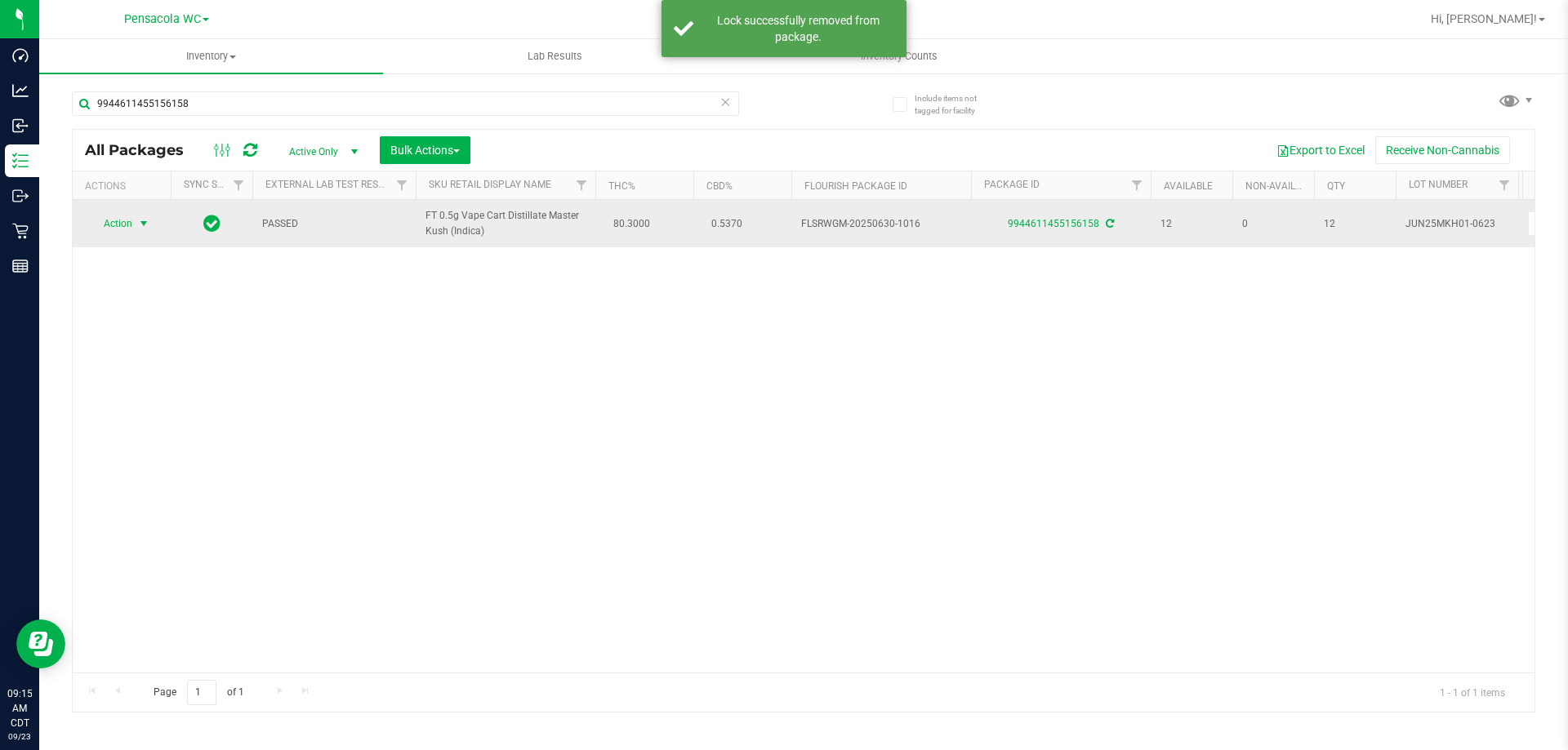
click at [123, 216] on span "Action" at bounding box center [110, 224] width 44 height 23
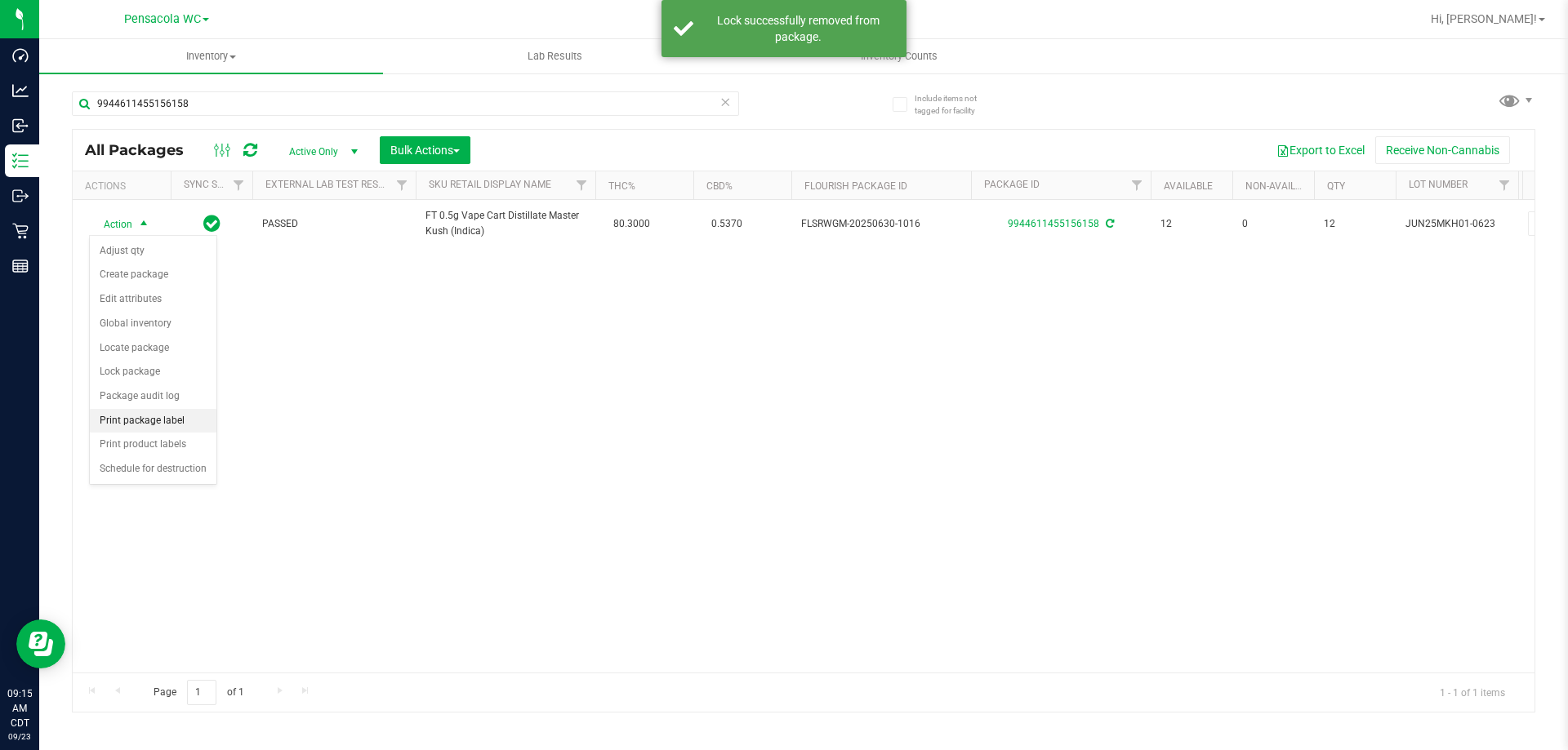
click at [111, 427] on li "Print package label" at bounding box center [152, 421] width 126 height 24
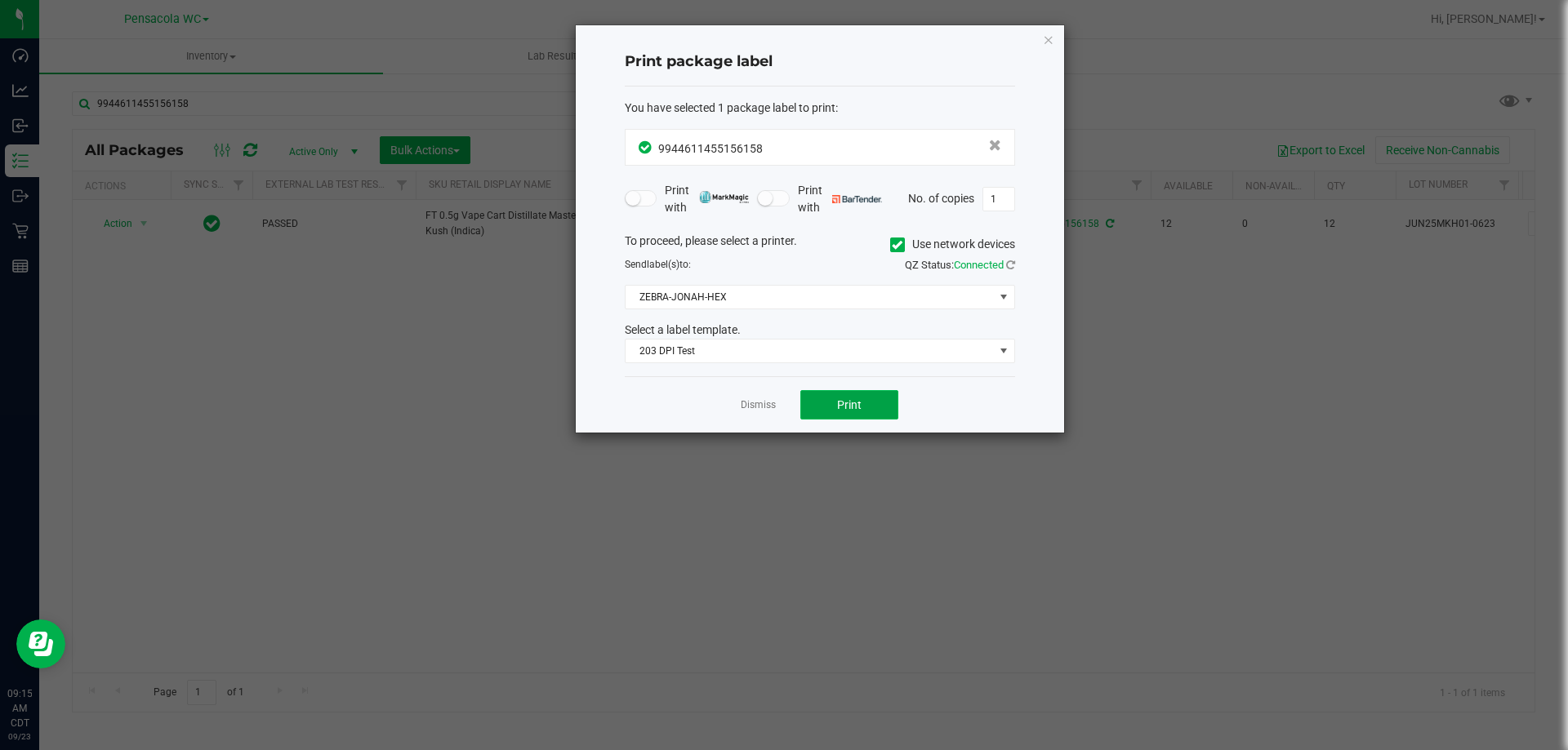
click at [816, 400] on button "Print" at bounding box center [849, 405] width 98 height 30
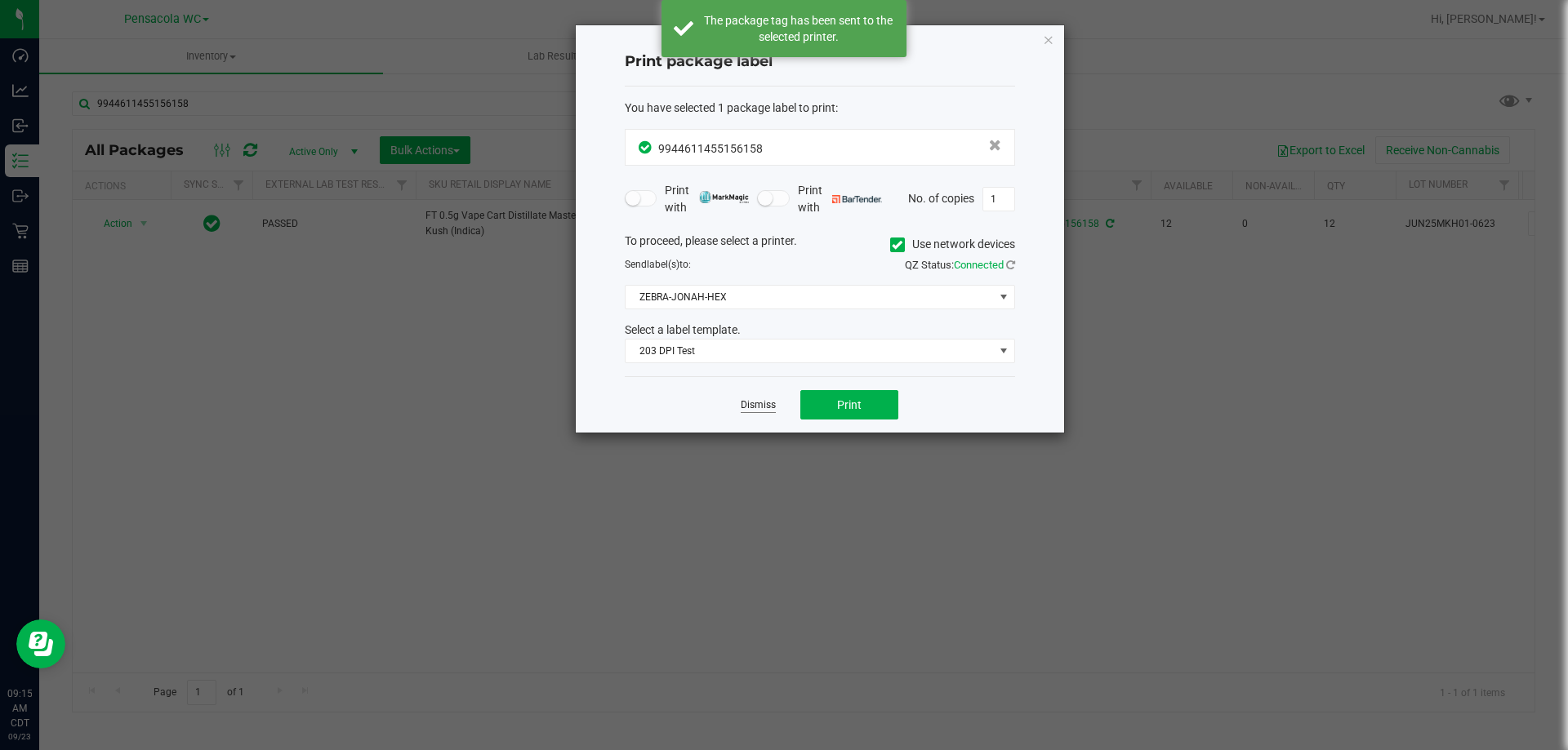
click at [757, 408] on link "Dismiss" at bounding box center [757, 405] width 35 height 13
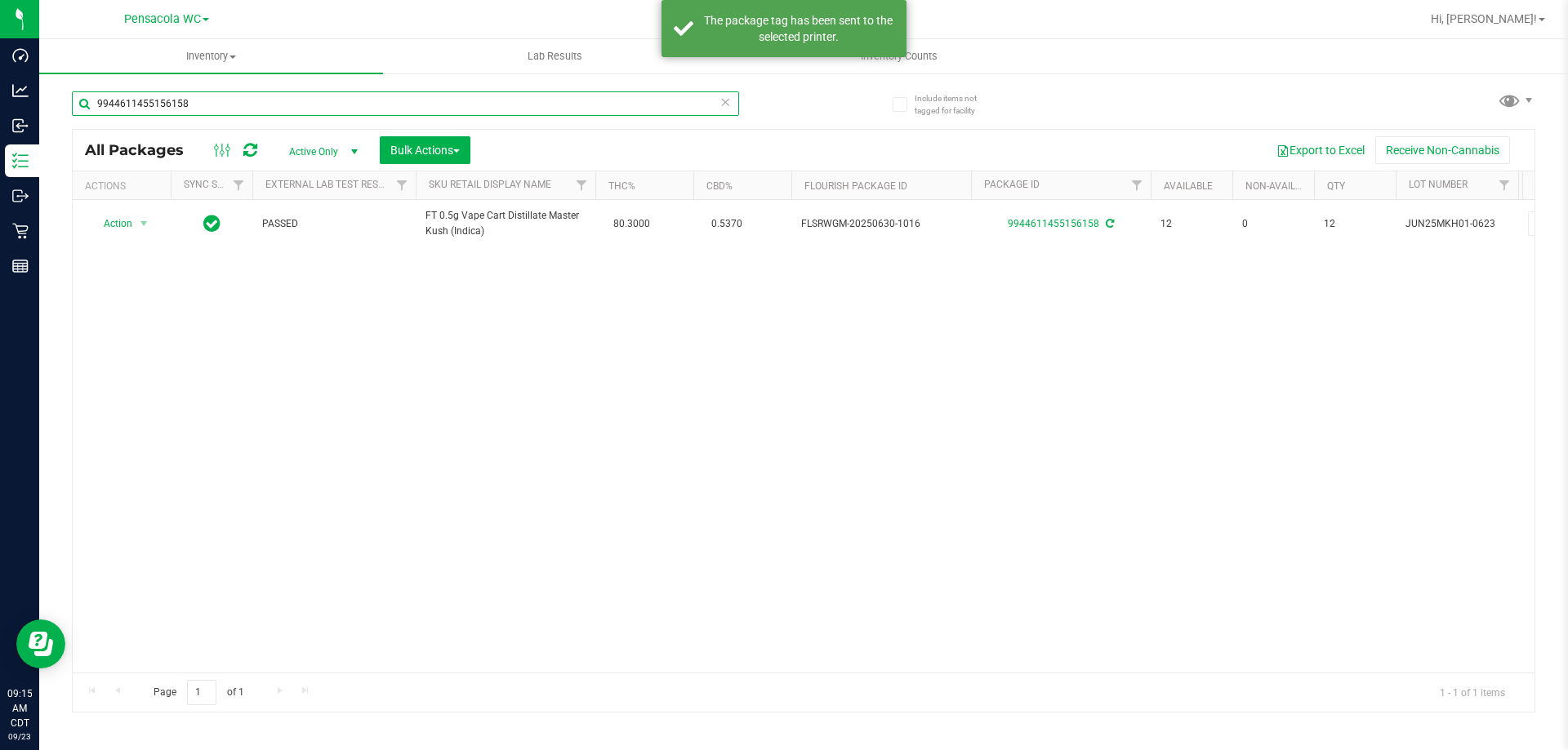
click at [434, 102] on input "9944611455156158" at bounding box center [405, 103] width 667 height 24
click at [432, 104] on input "9944611455156158" at bounding box center [405, 103] width 667 height 24
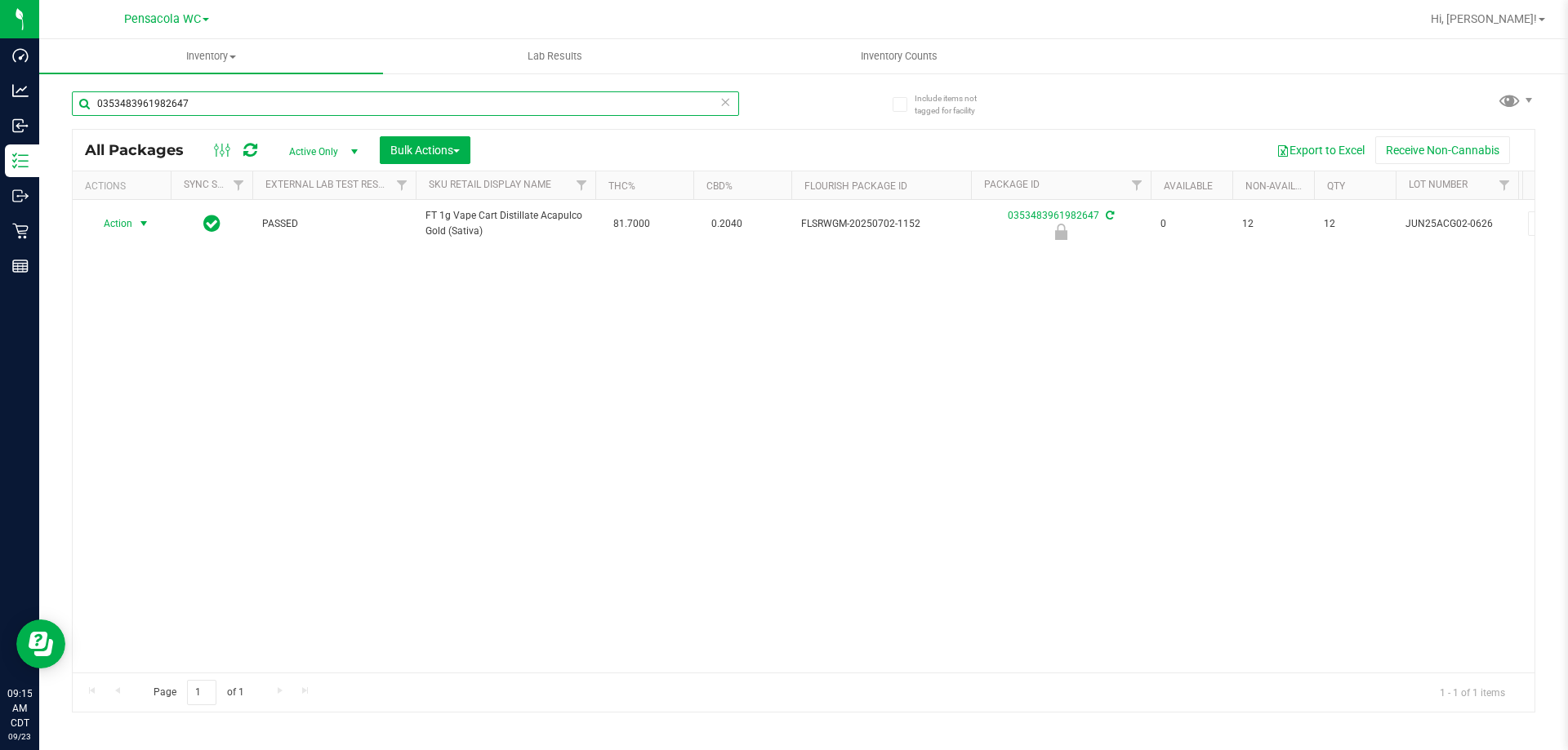
type input "0353483961982647"
click at [135, 221] on span "select" at bounding box center [143, 224] width 21 height 23
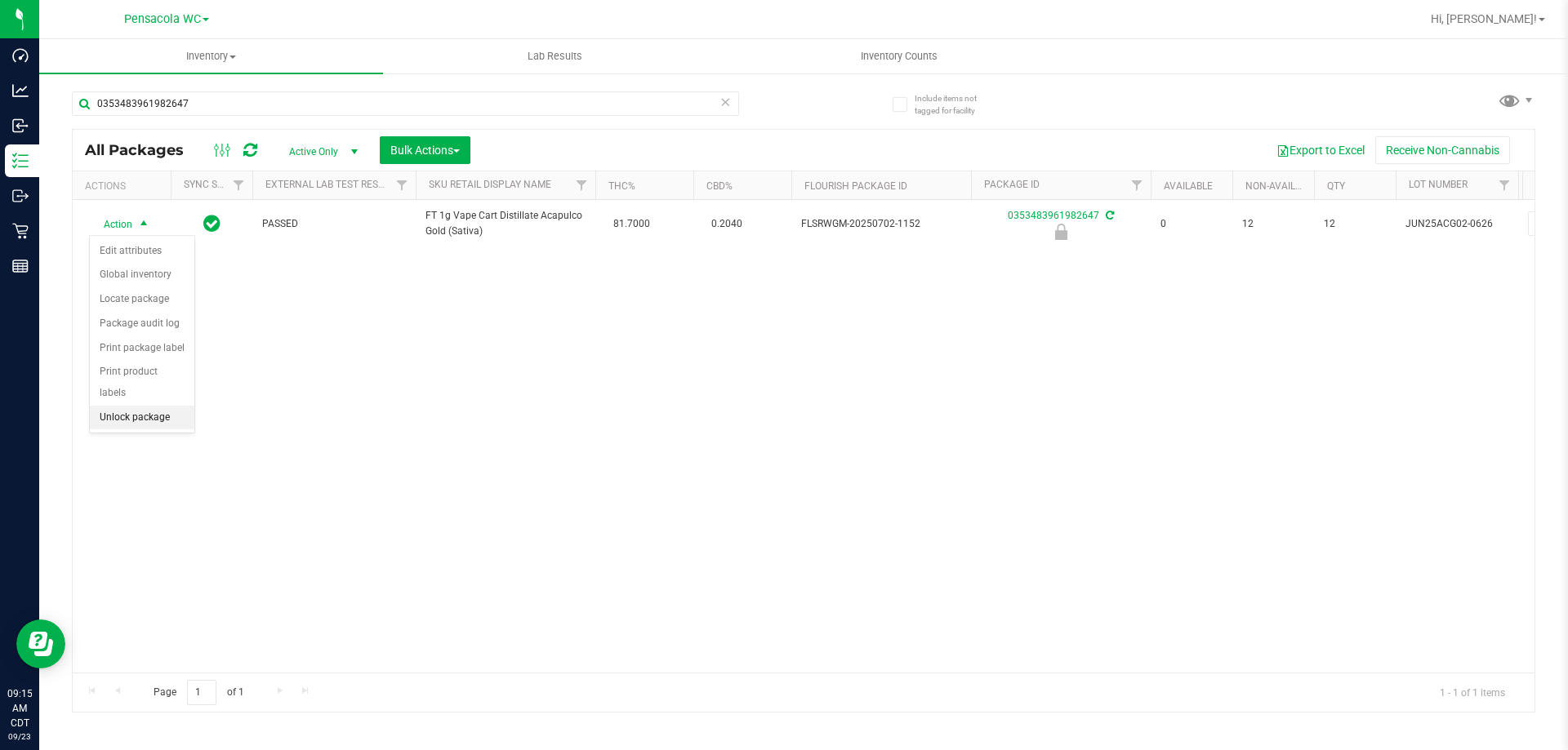
click at [110, 406] on li "Unlock package" at bounding box center [142, 418] width 105 height 24
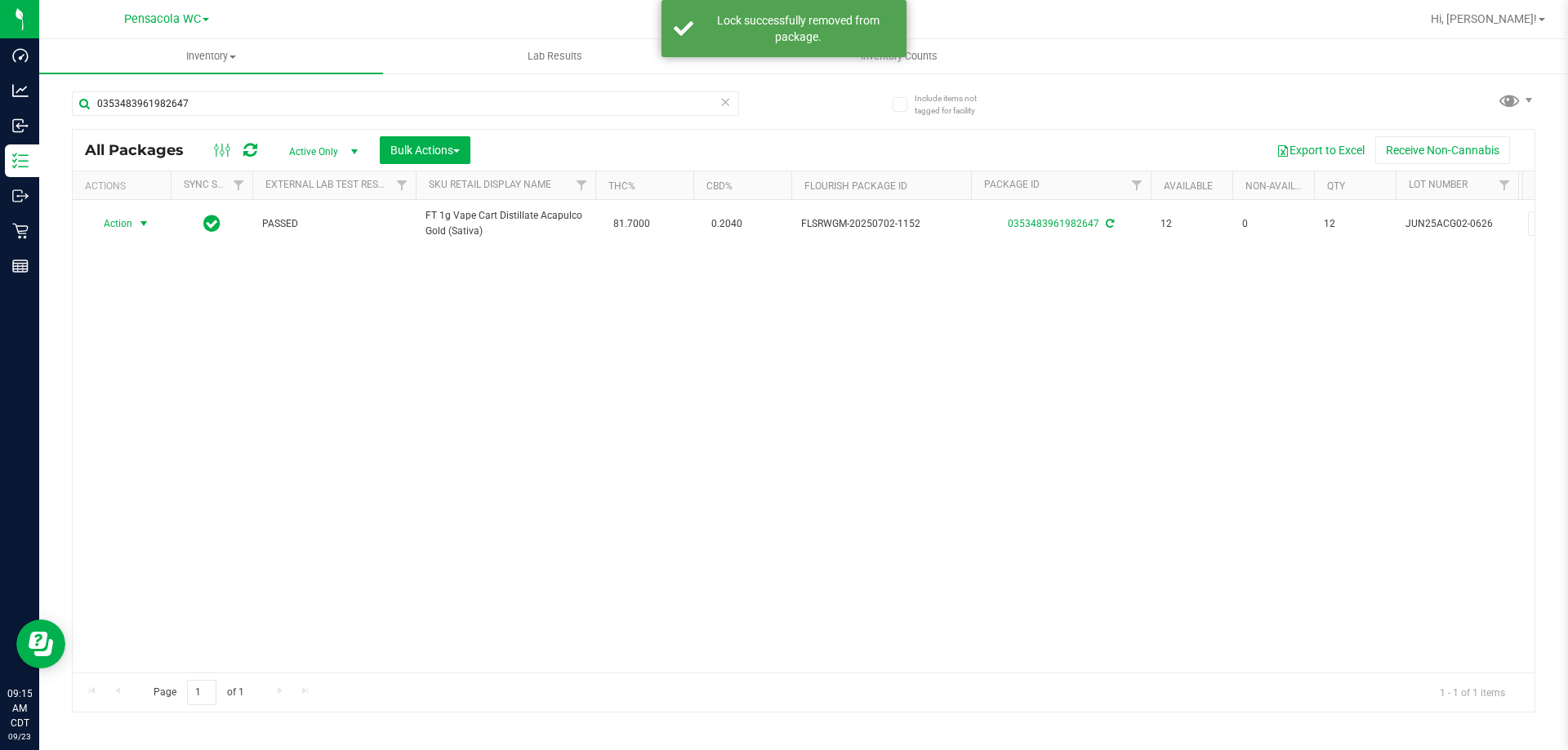
click at [125, 227] on span "Action" at bounding box center [110, 224] width 44 height 23
click at [127, 413] on li "Print package label" at bounding box center [152, 421] width 126 height 24
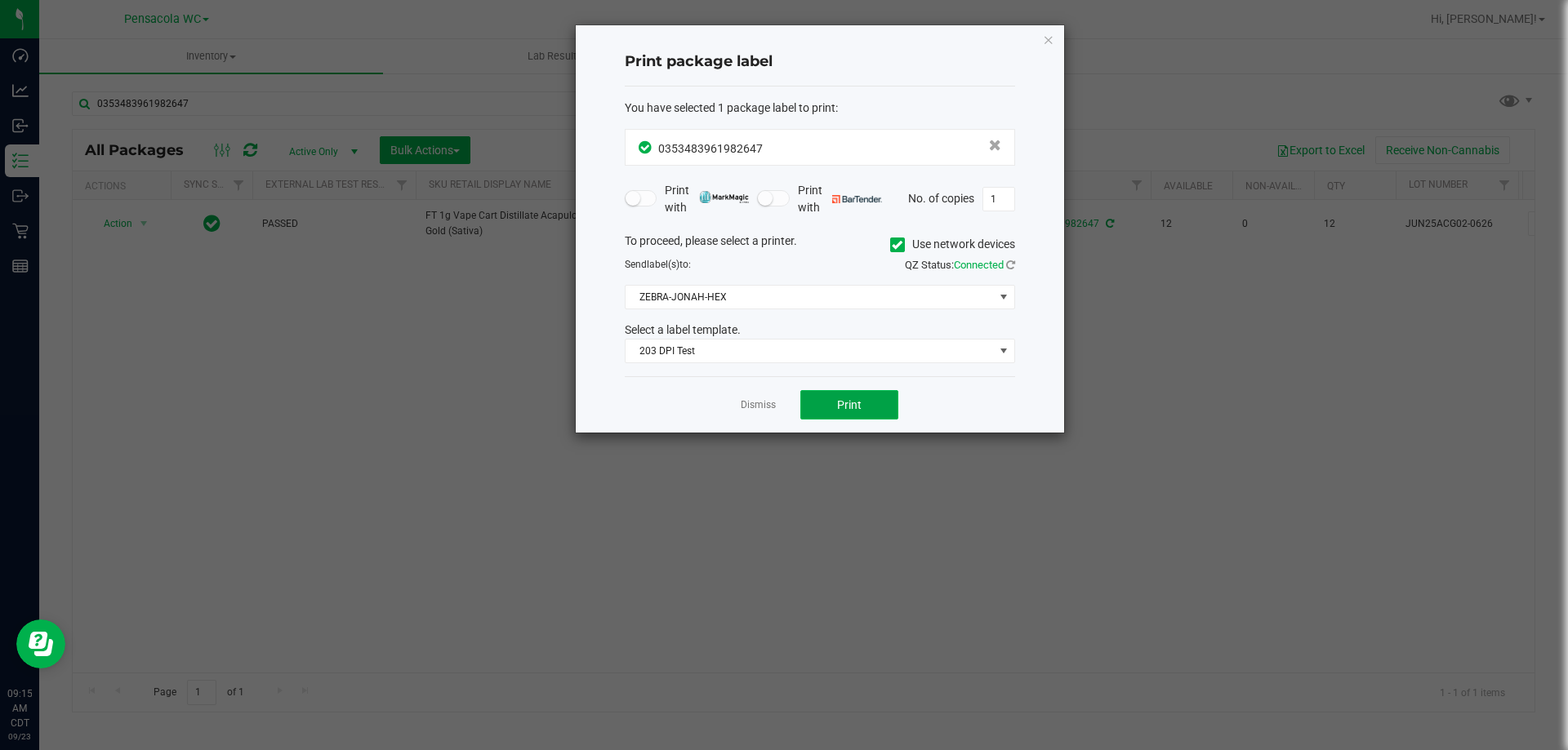
click at [808, 405] on button "Print" at bounding box center [849, 405] width 98 height 30
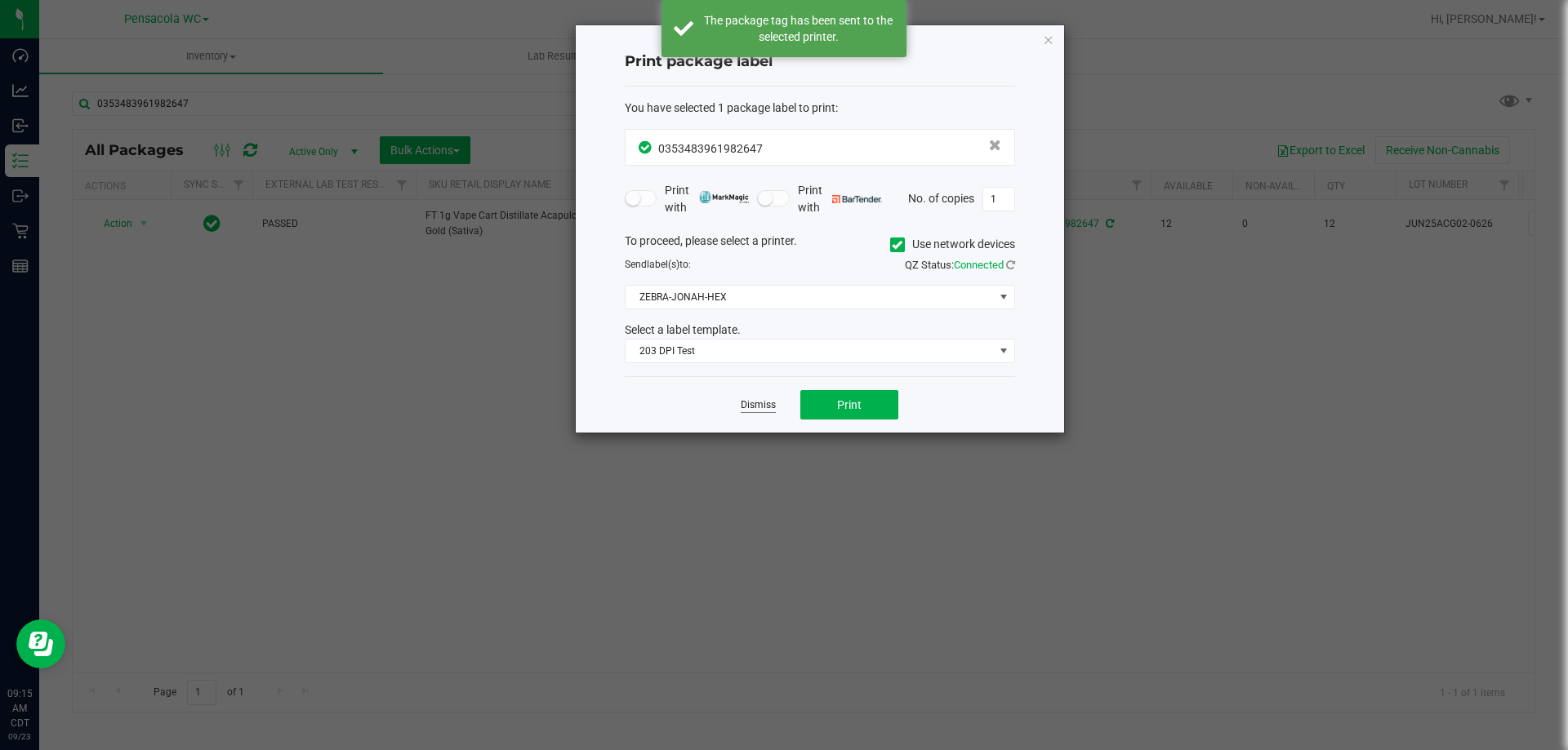
click at [754, 406] on link "Dismiss" at bounding box center [757, 405] width 35 height 13
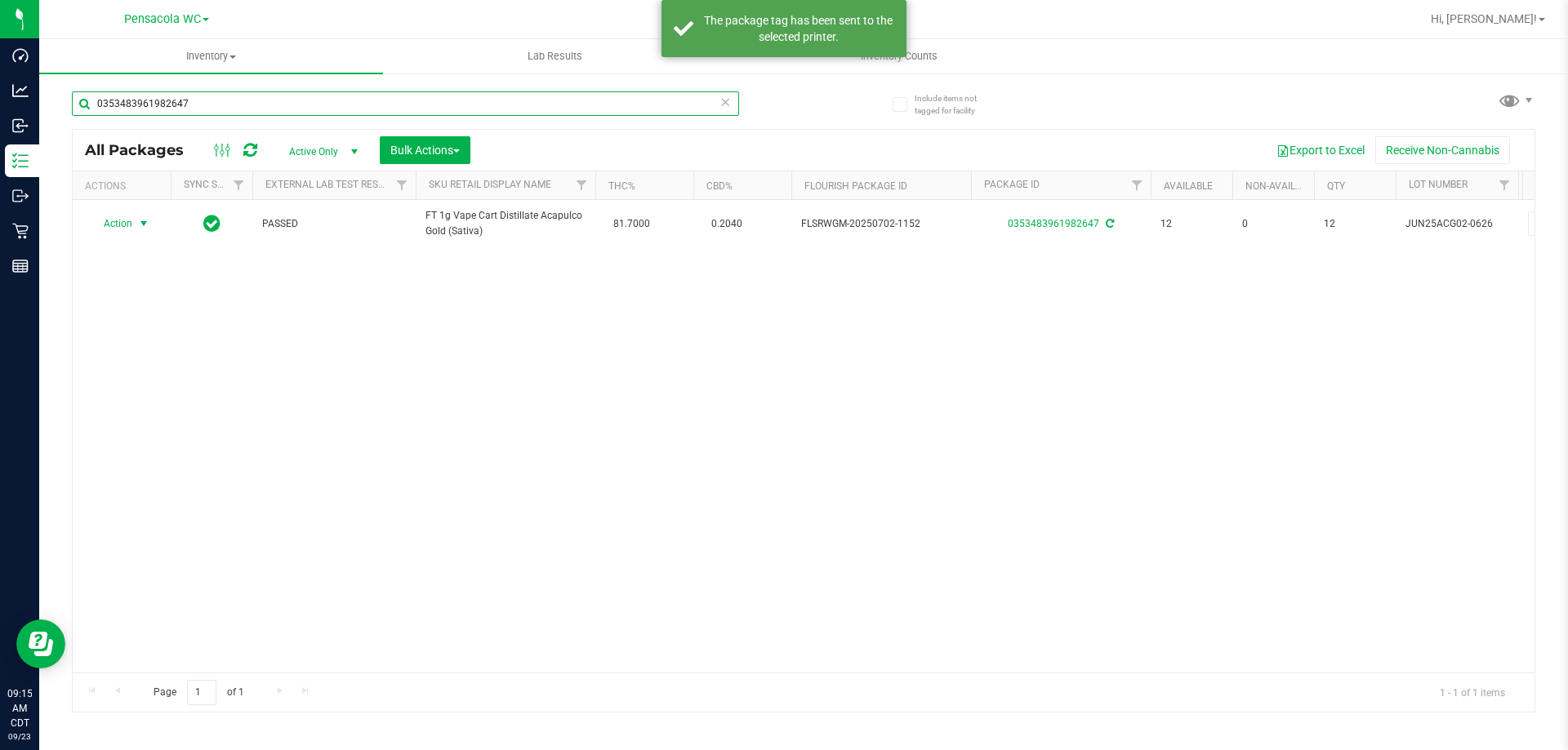
click at [315, 100] on input "0353483961982647" at bounding box center [405, 103] width 667 height 24
click at [314, 102] on input "0353483961982647" at bounding box center [405, 103] width 667 height 24
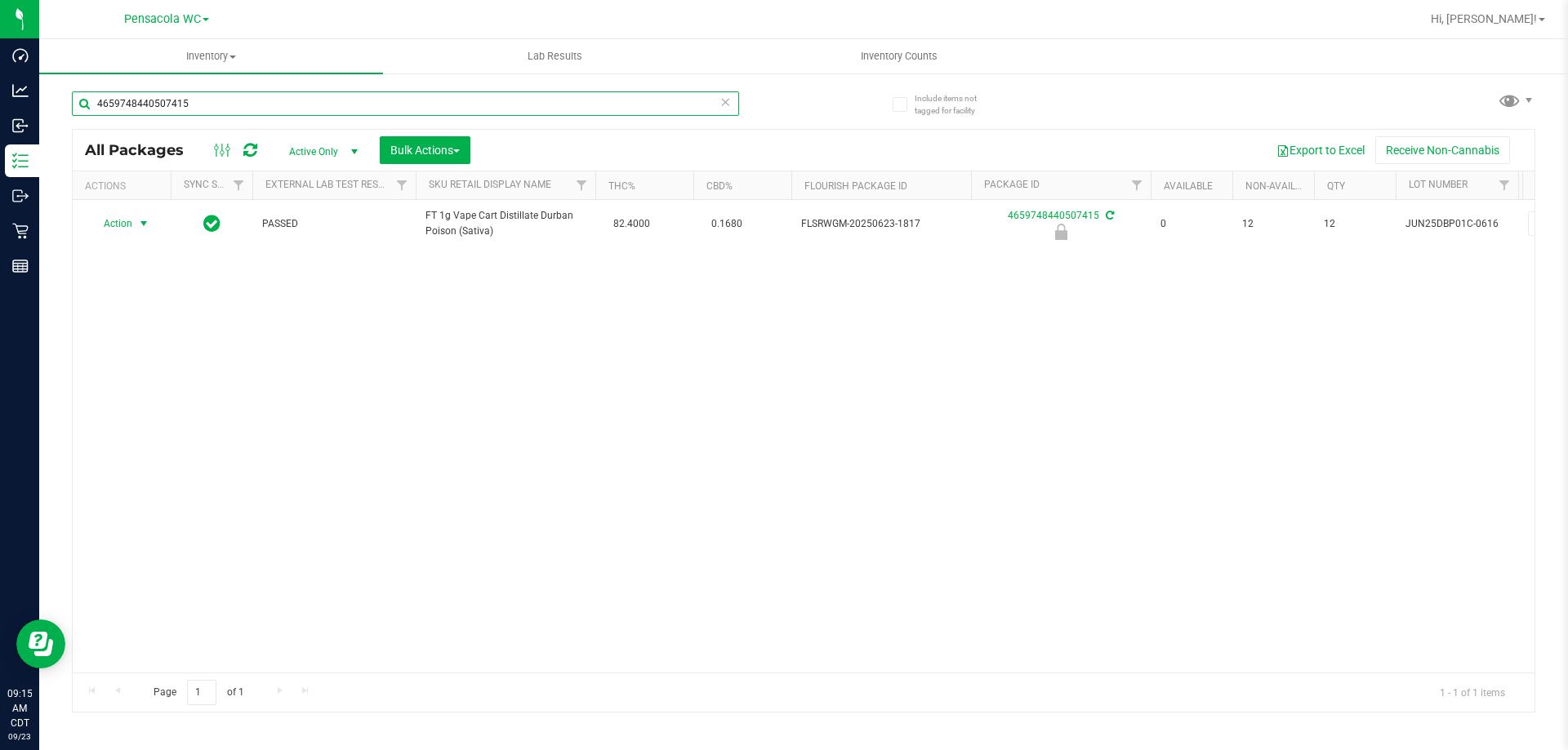
type input "4659748440507415"
click at [127, 219] on span "Action" at bounding box center [110, 224] width 44 height 23
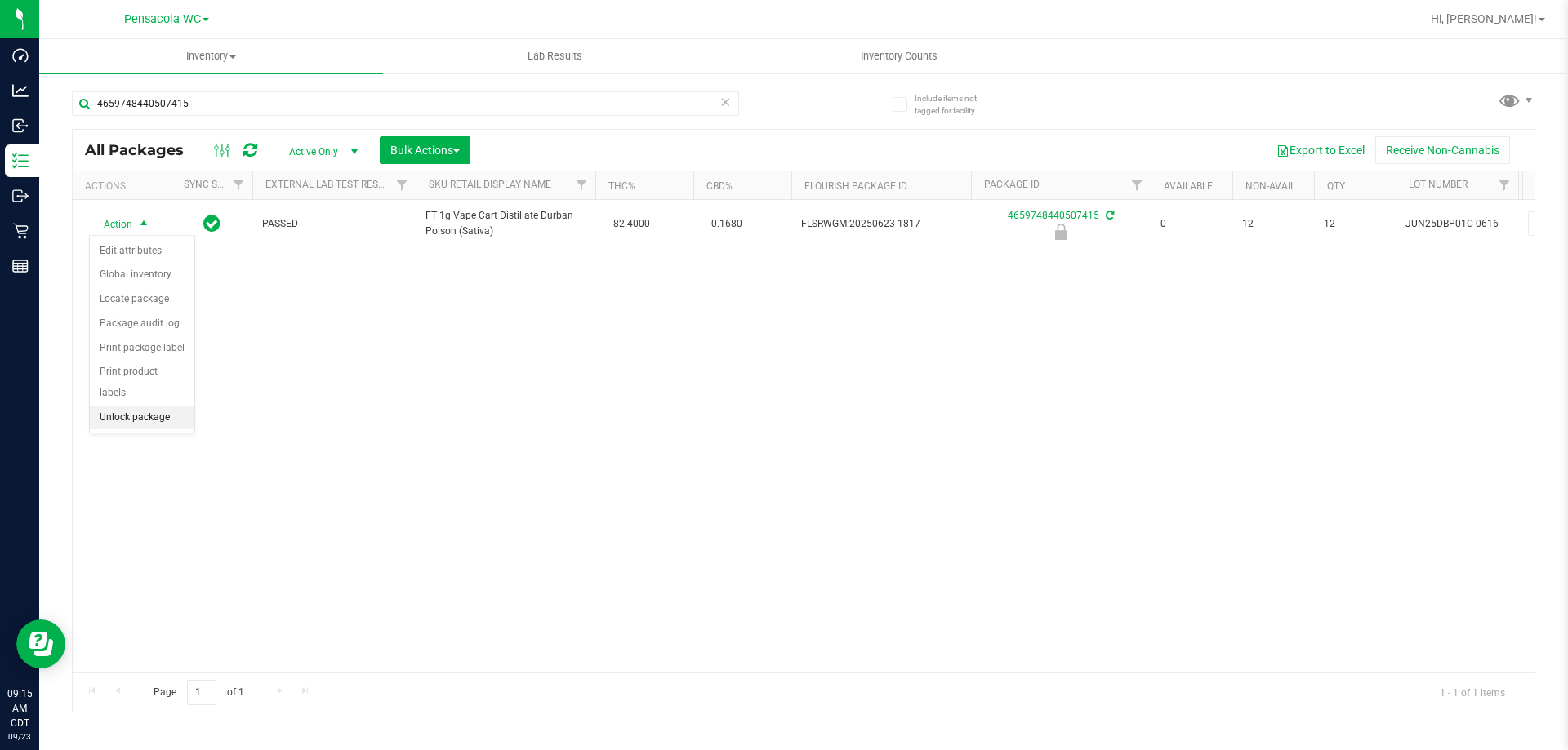
click at [99, 406] on li "Unlock package" at bounding box center [142, 418] width 105 height 24
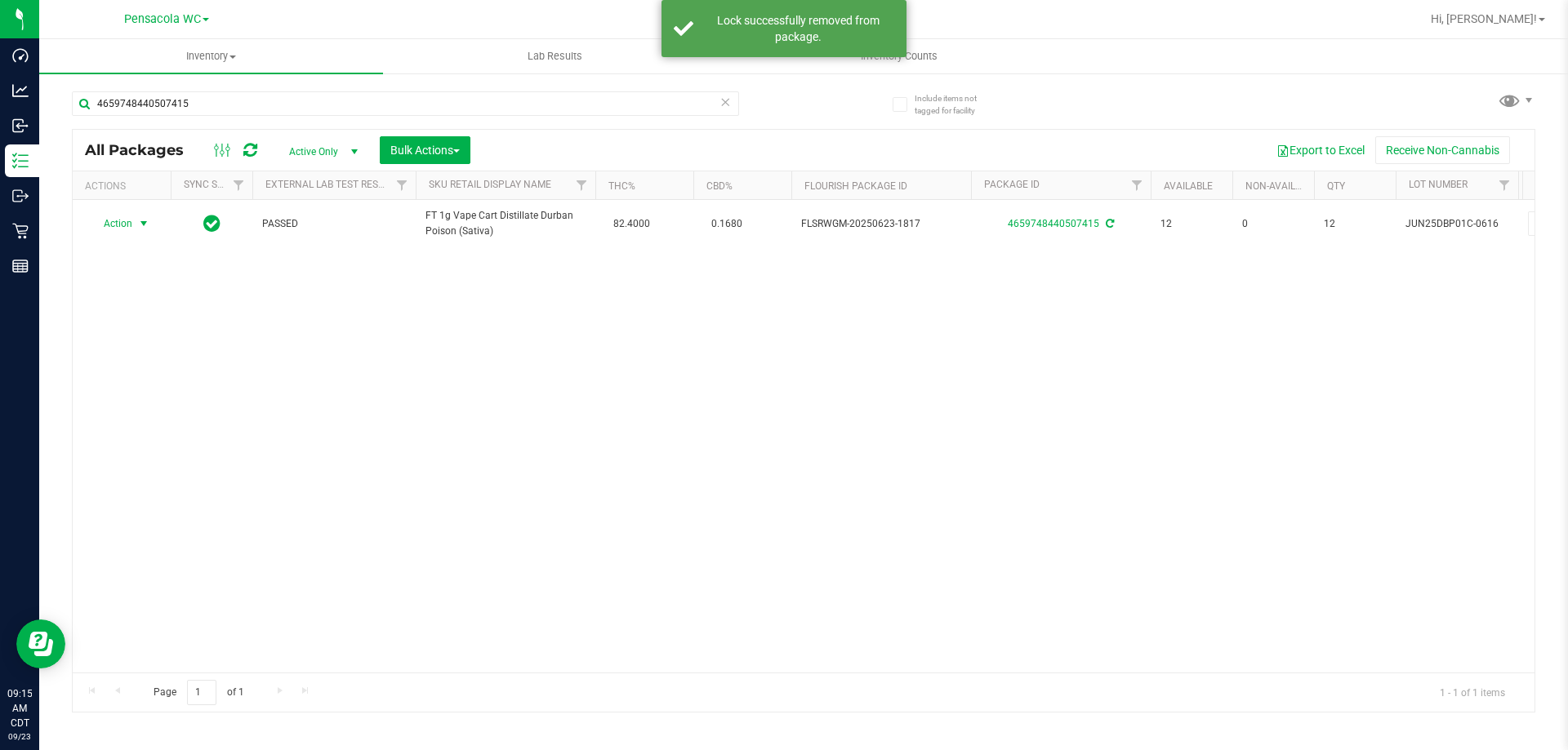
click at [134, 224] on span "select" at bounding box center [143, 224] width 21 height 23
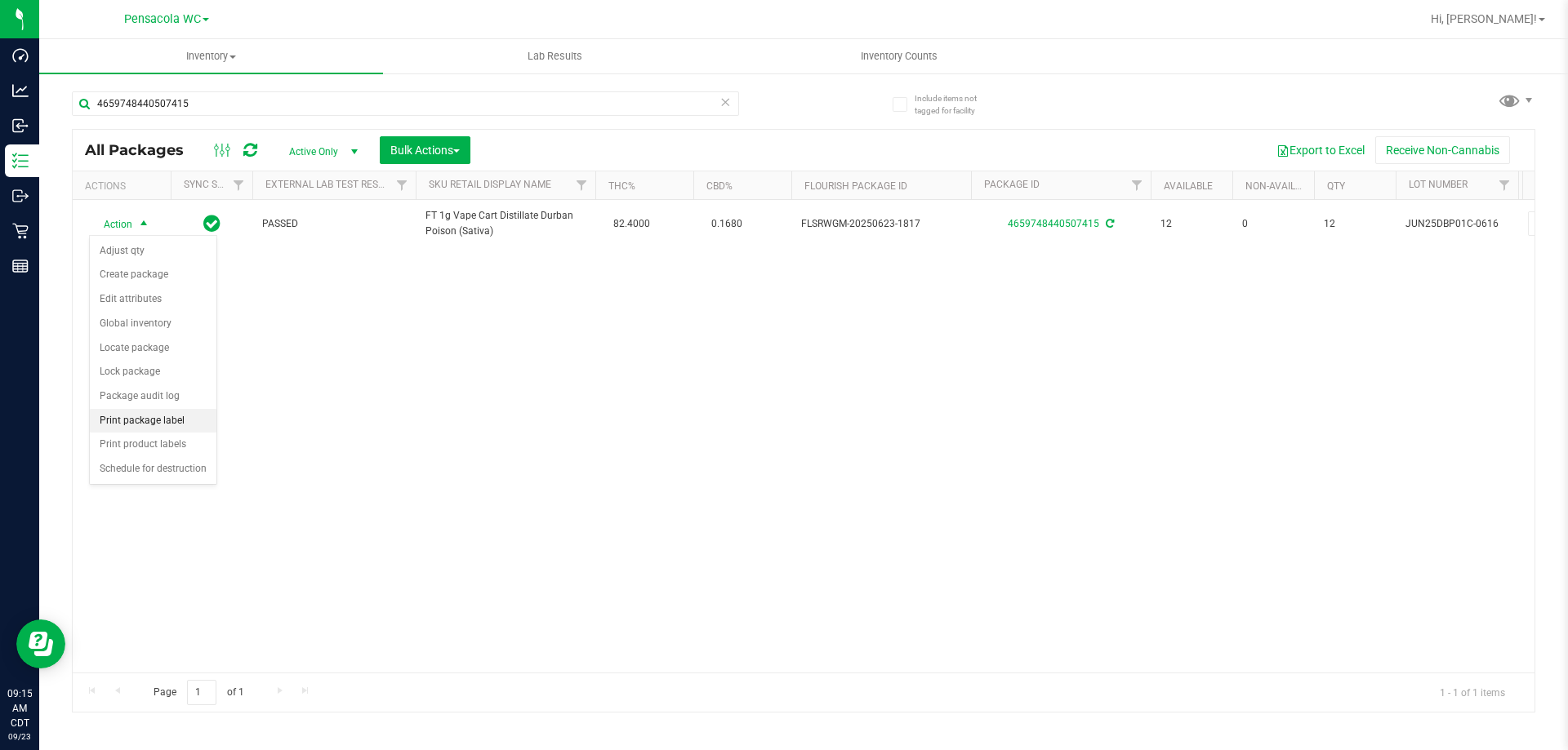
click at [127, 418] on li "Print package label" at bounding box center [152, 421] width 126 height 24
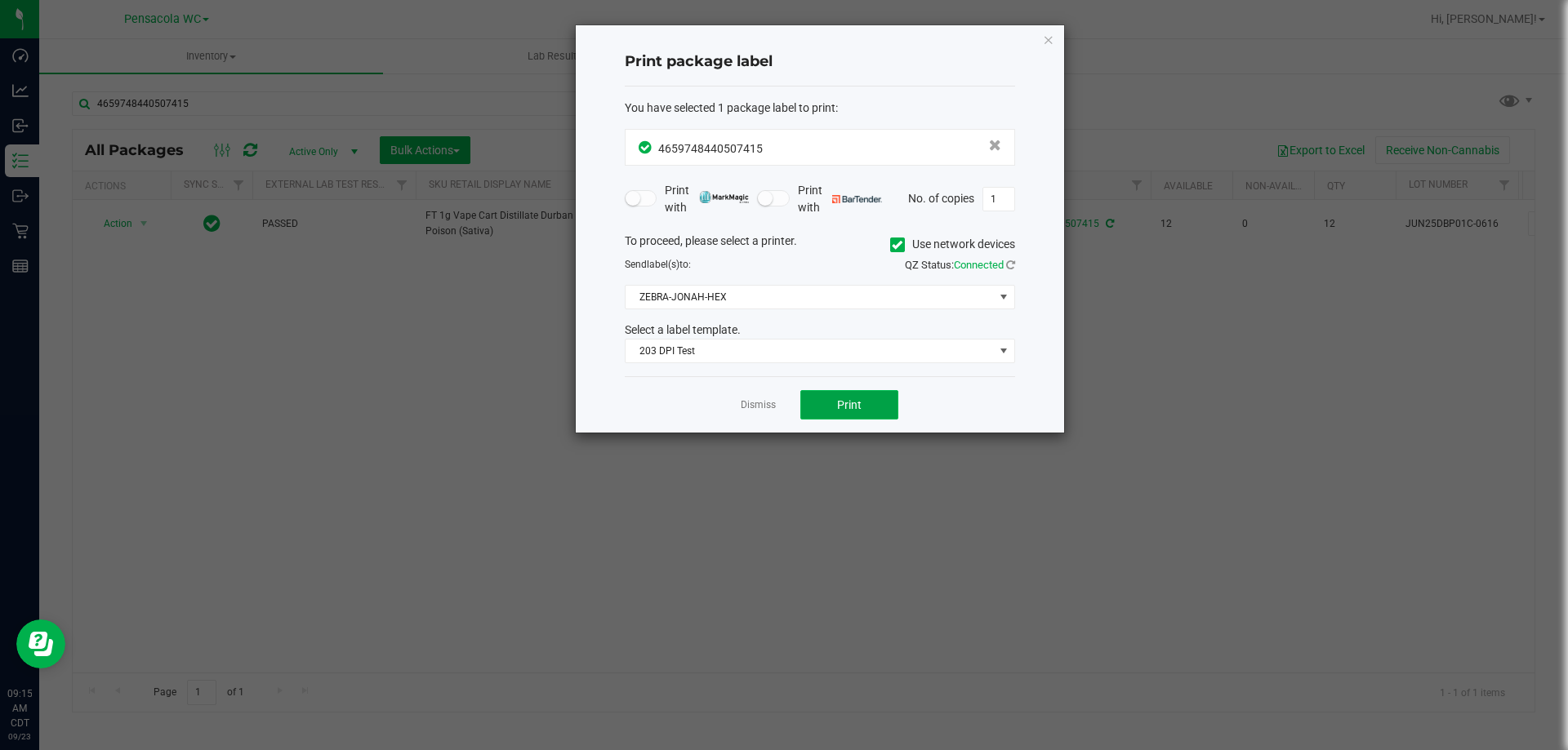
click at [836, 409] on button "Print" at bounding box center [849, 405] width 98 height 30
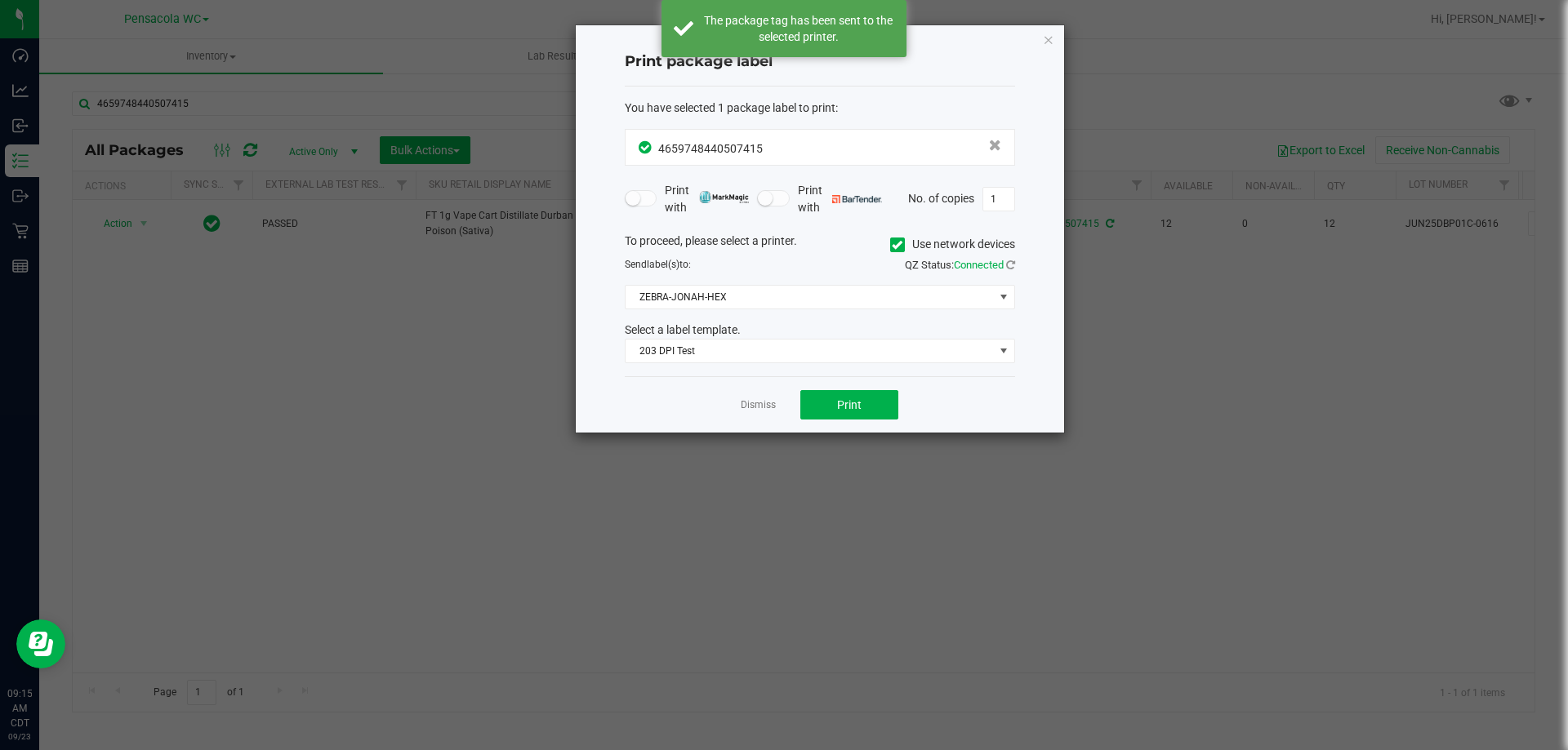
drag, startPoint x: 761, startPoint y: 404, endPoint x: 737, endPoint y: 398, distance: 24.7
click at [761, 403] on link "Dismiss" at bounding box center [757, 405] width 35 height 13
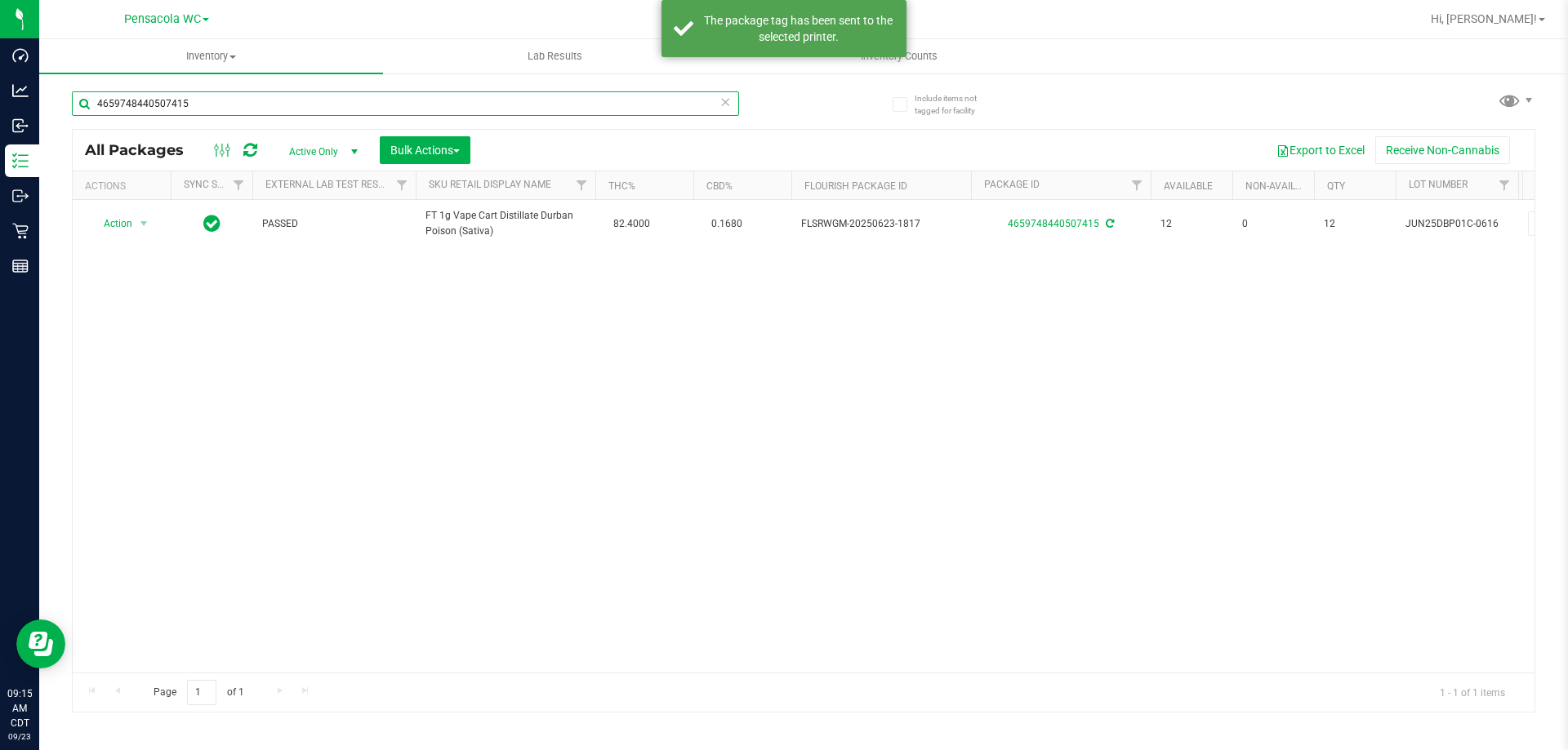
click at [374, 97] on input "4659748440507415" at bounding box center [405, 103] width 667 height 24
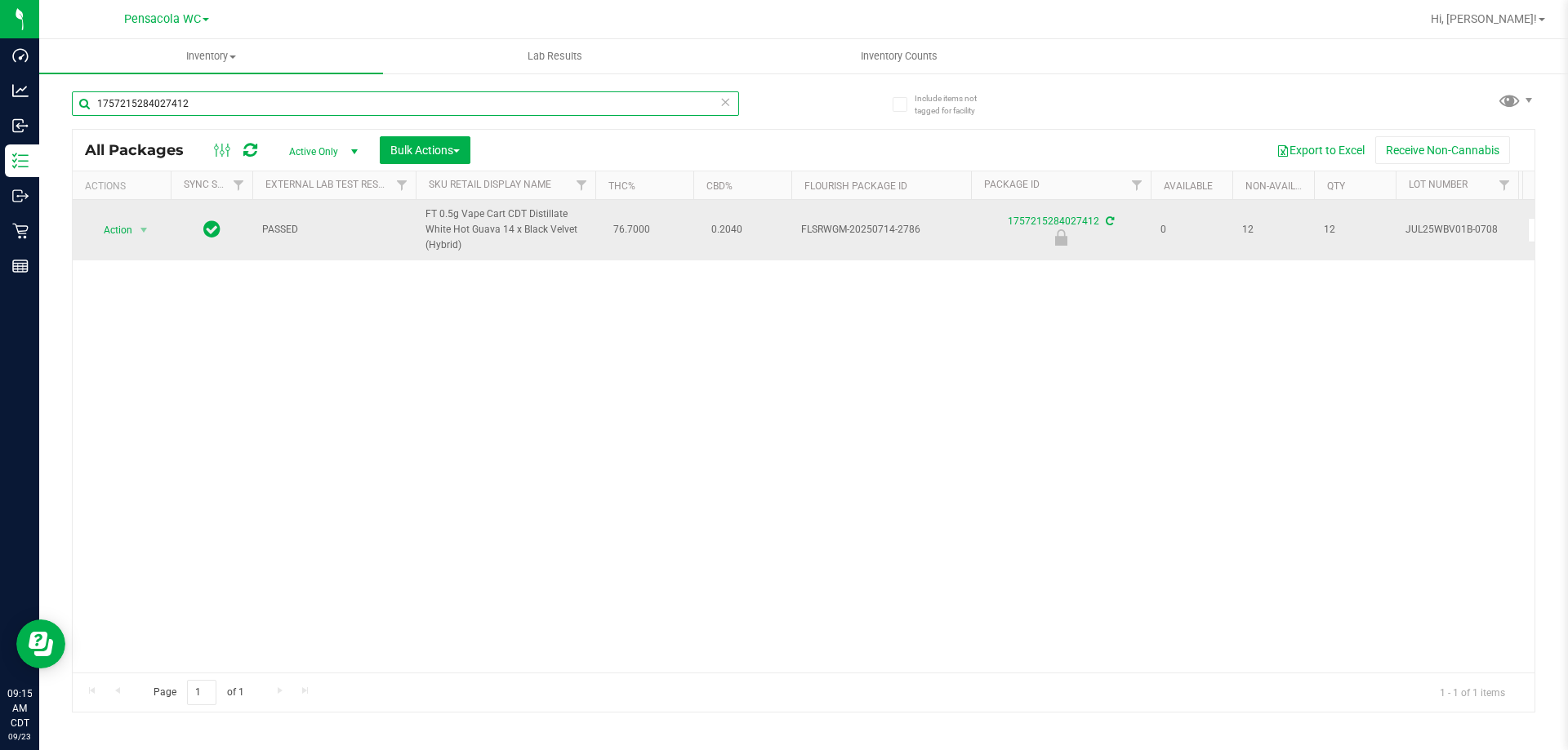
type input "1757215284027412"
click at [128, 216] on td "Action Action Edit attributes Global inventory Locate package Package audit log…" at bounding box center [121, 229] width 98 height 60
click at [128, 229] on span "Action" at bounding box center [110, 230] width 44 height 23
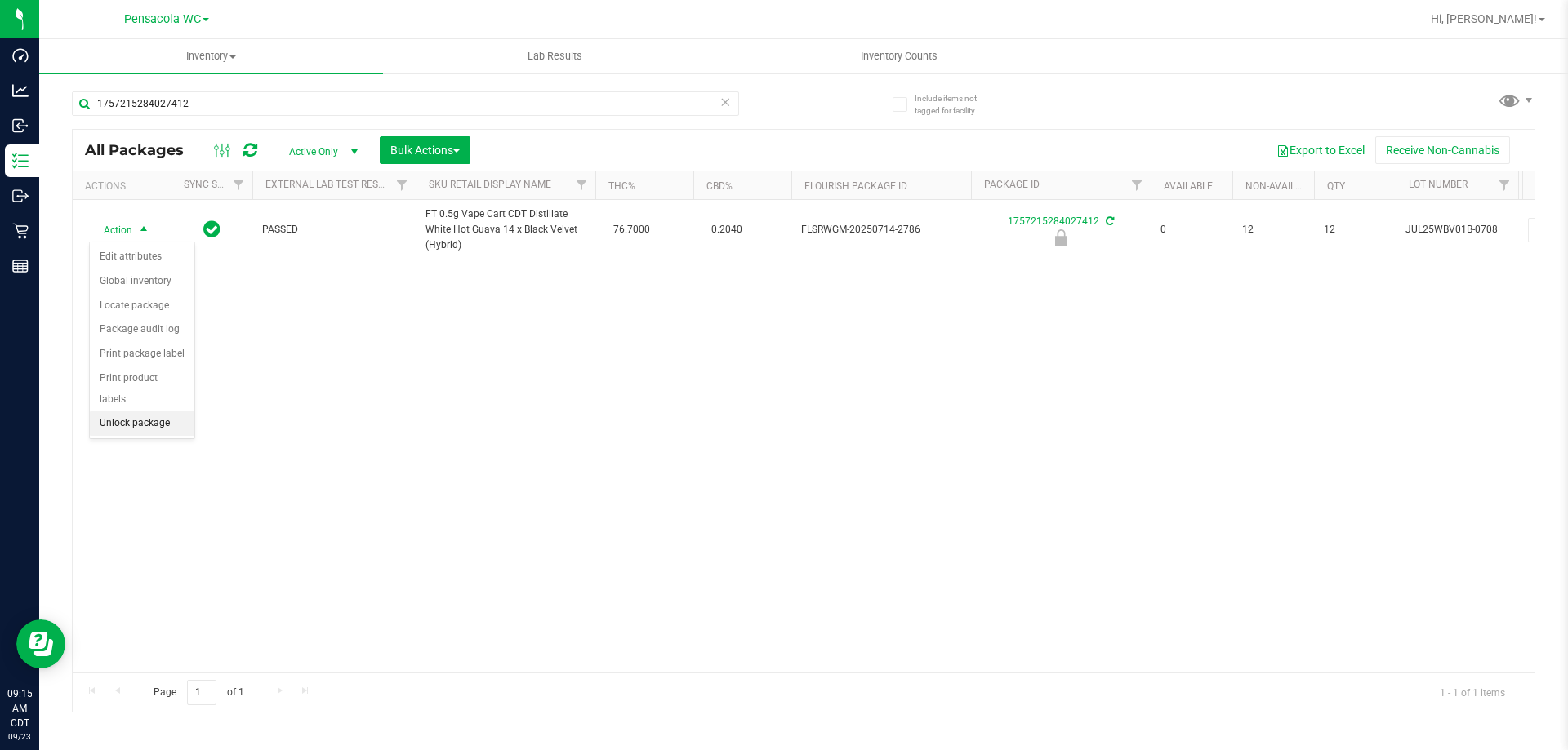
click at [123, 411] on li "Unlock package" at bounding box center [142, 423] width 105 height 24
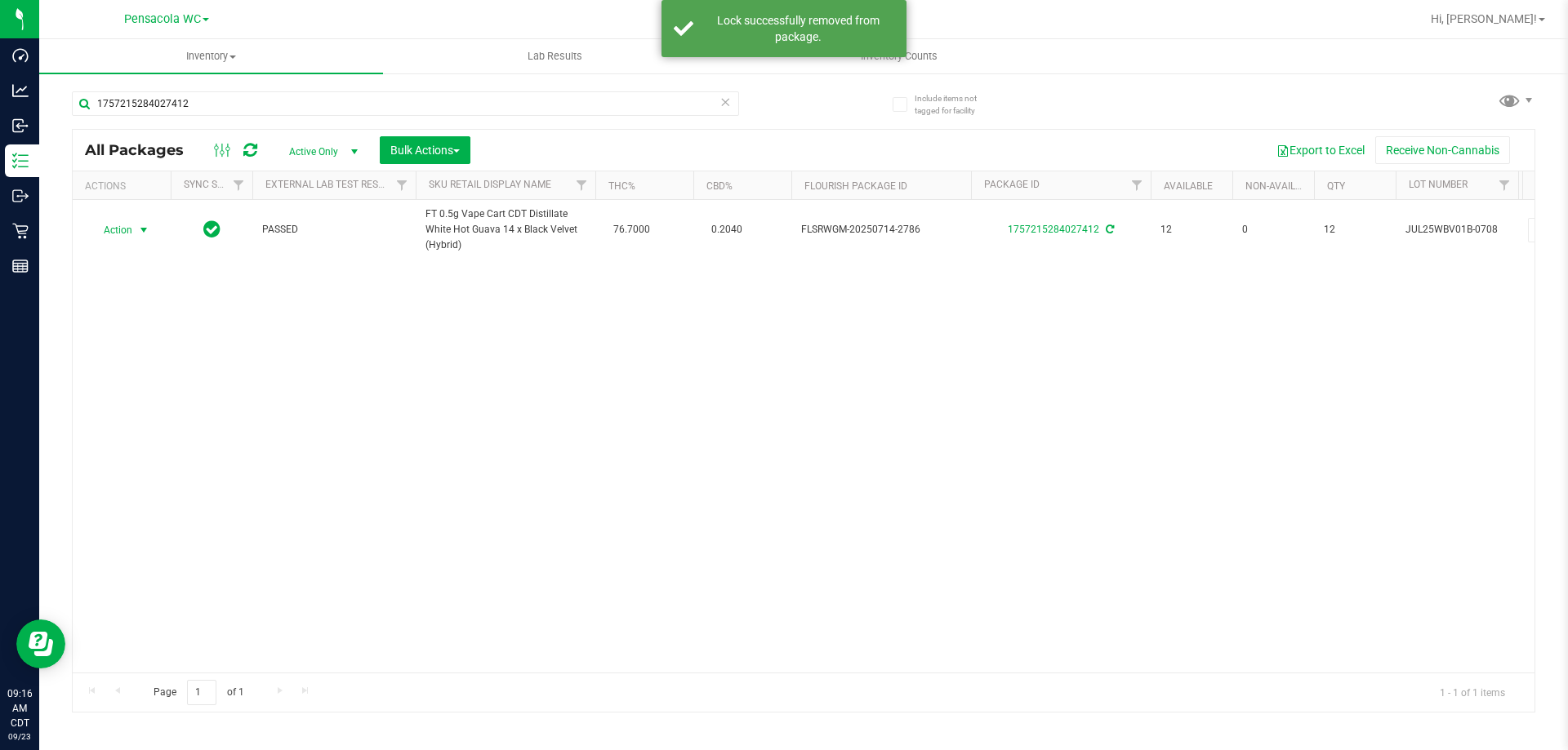
click at [134, 227] on span "select" at bounding box center [143, 230] width 21 height 23
click at [128, 427] on li "Print package label" at bounding box center [152, 427] width 126 height 24
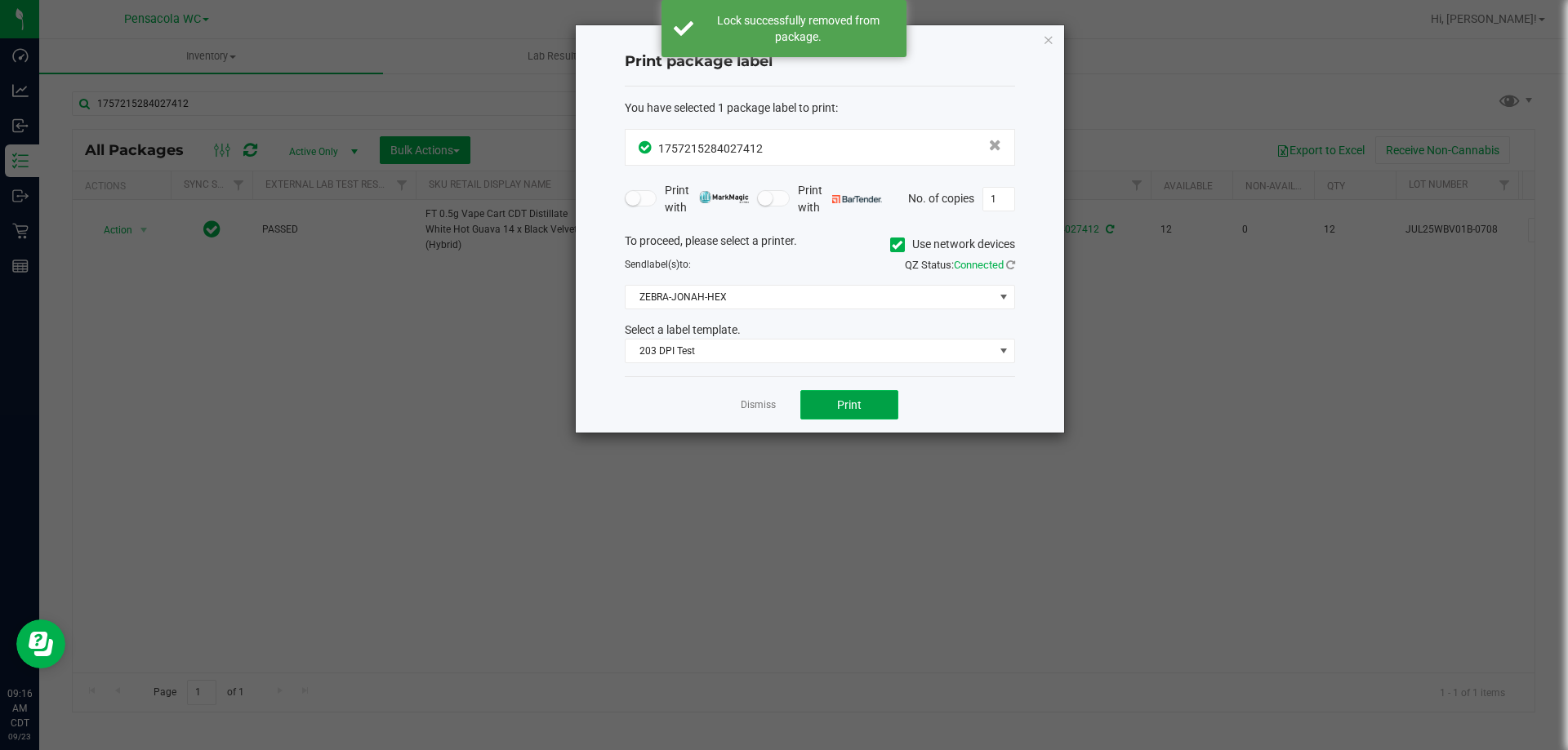
click at [821, 403] on button "Print" at bounding box center [849, 405] width 98 height 30
click at [750, 407] on link "Dismiss" at bounding box center [757, 405] width 35 height 13
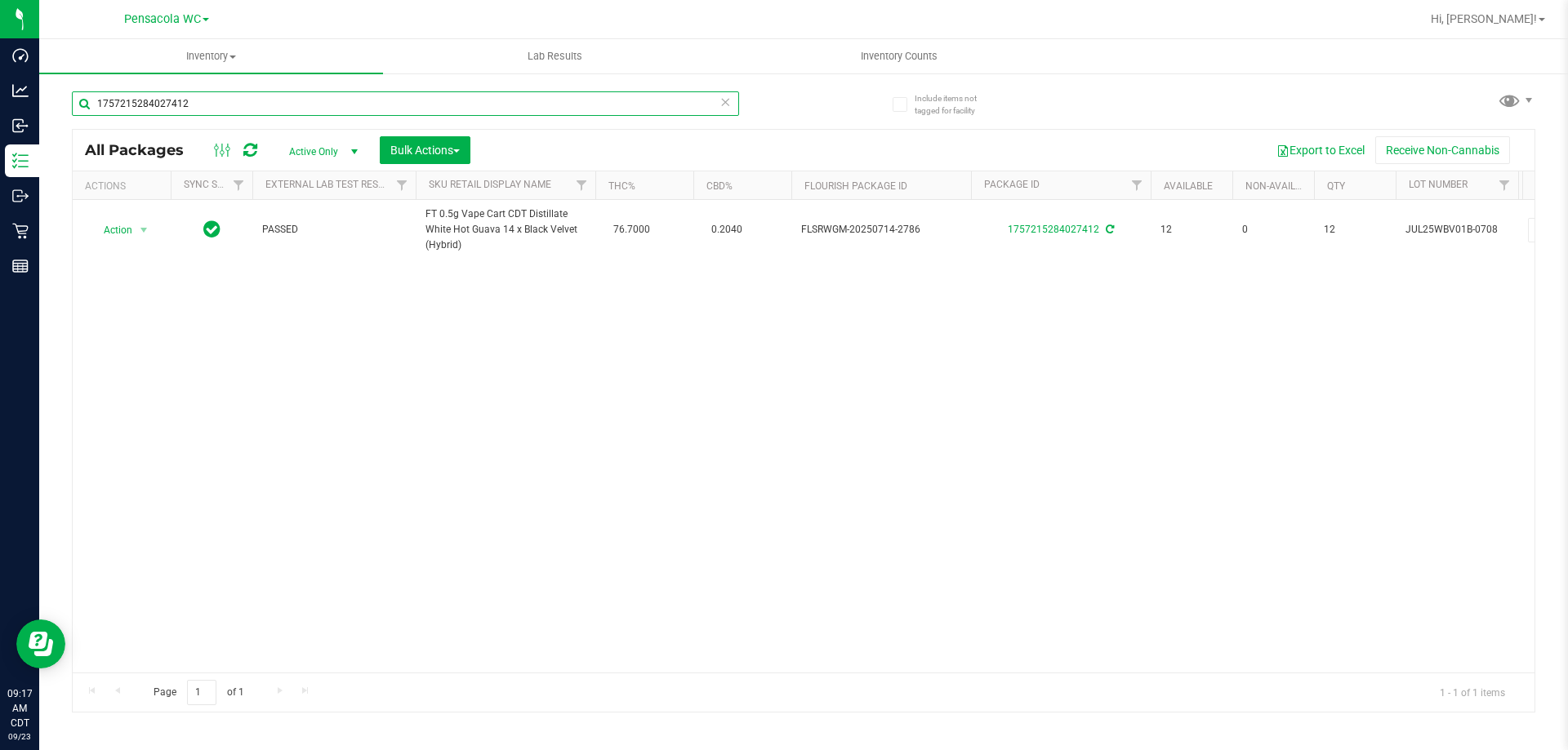
click at [289, 93] on input "1757215284027412" at bounding box center [405, 103] width 667 height 24
drag, startPoint x: 289, startPoint y: 93, endPoint x: 317, endPoint y: 88, distance: 28.4
click at [289, 94] on input "1757215284027412" at bounding box center [405, 103] width 667 height 24
type input "9845781149132511"
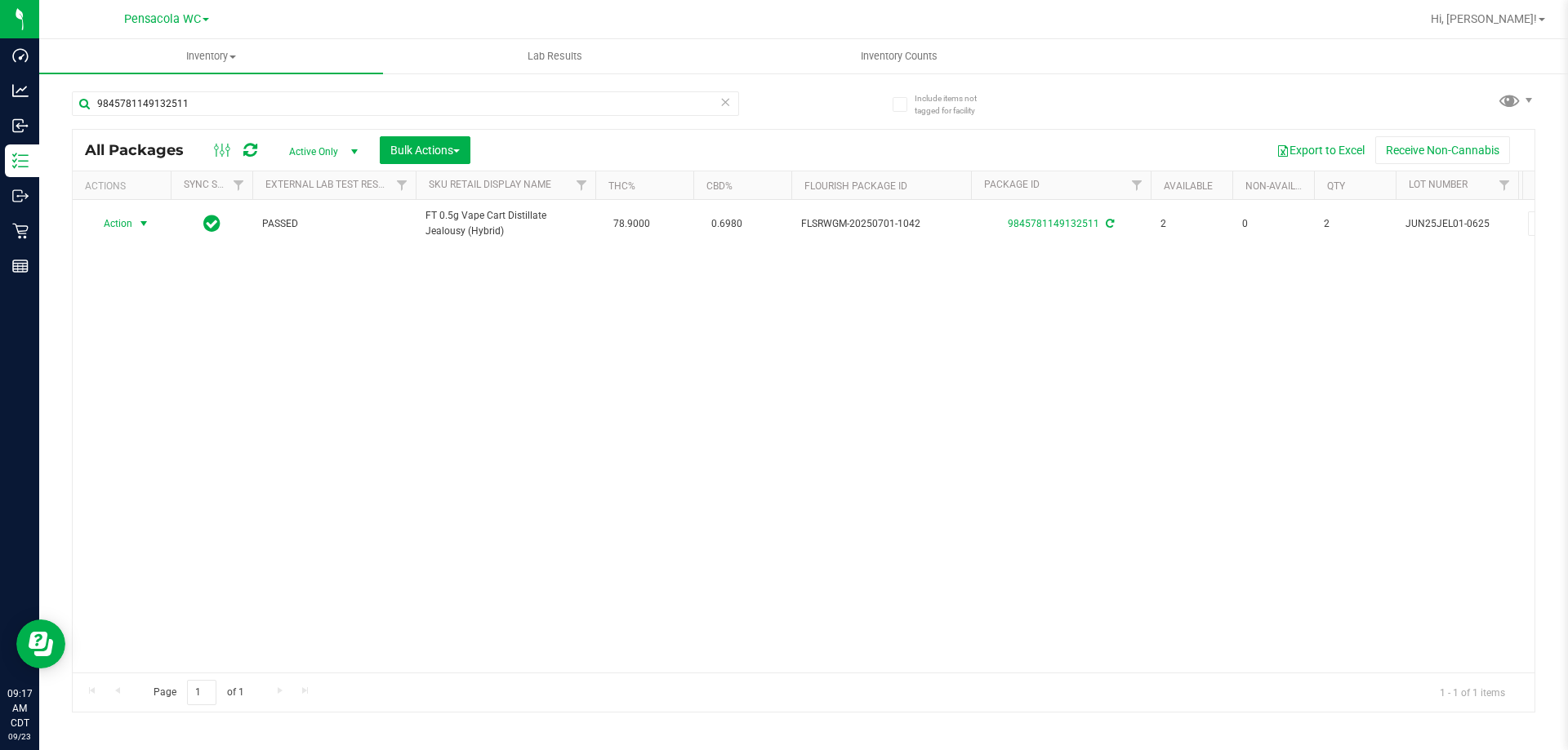
click at [142, 225] on span "select" at bounding box center [143, 223] width 13 height 13
click at [110, 417] on li "Print package label" at bounding box center [152, 421] width 126 height 24
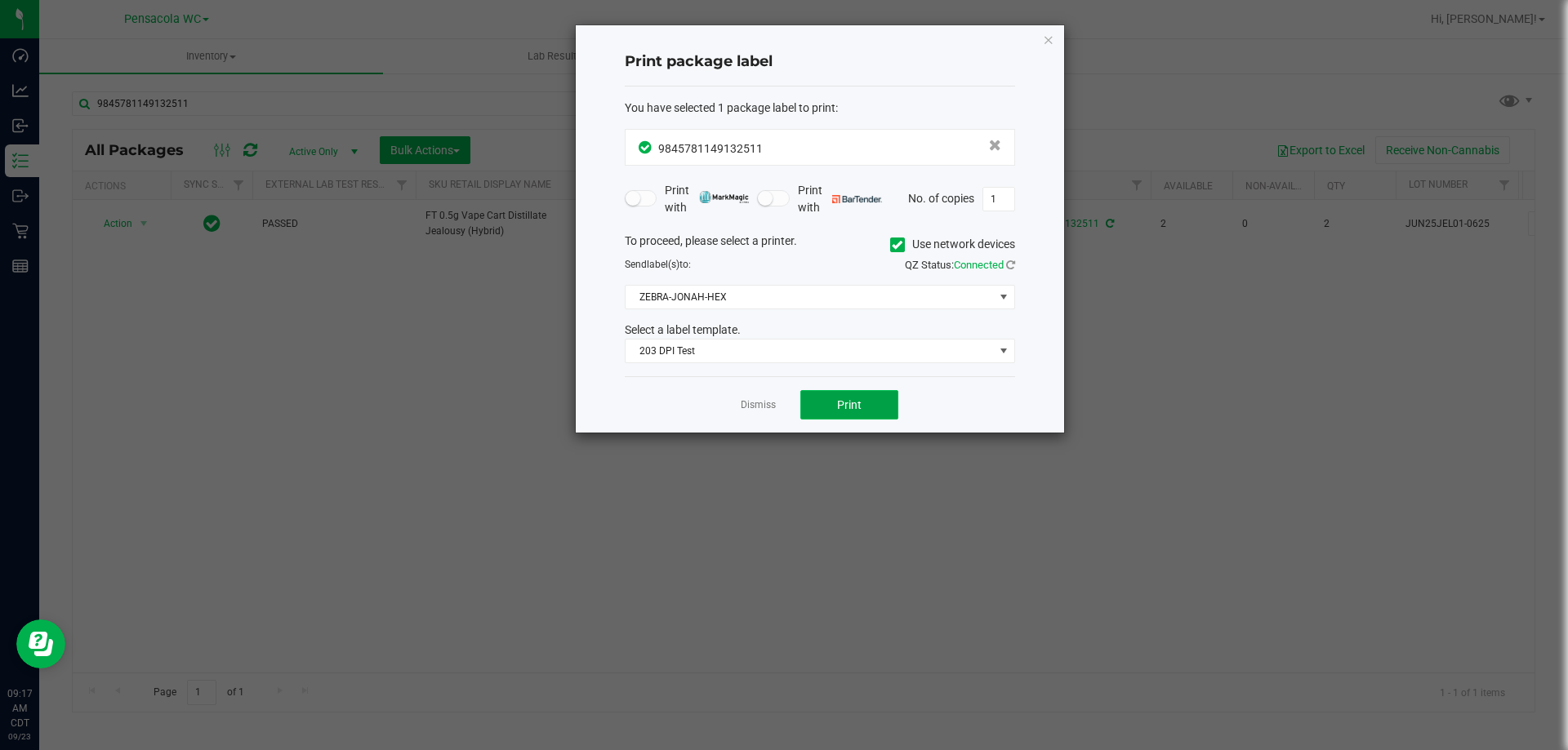
click at [854, 403] on span "Print" at bounding box center [849, 405] width 24 height 13
